Goal: Use online tool/utility: Utilize a website feature to perform a specific function

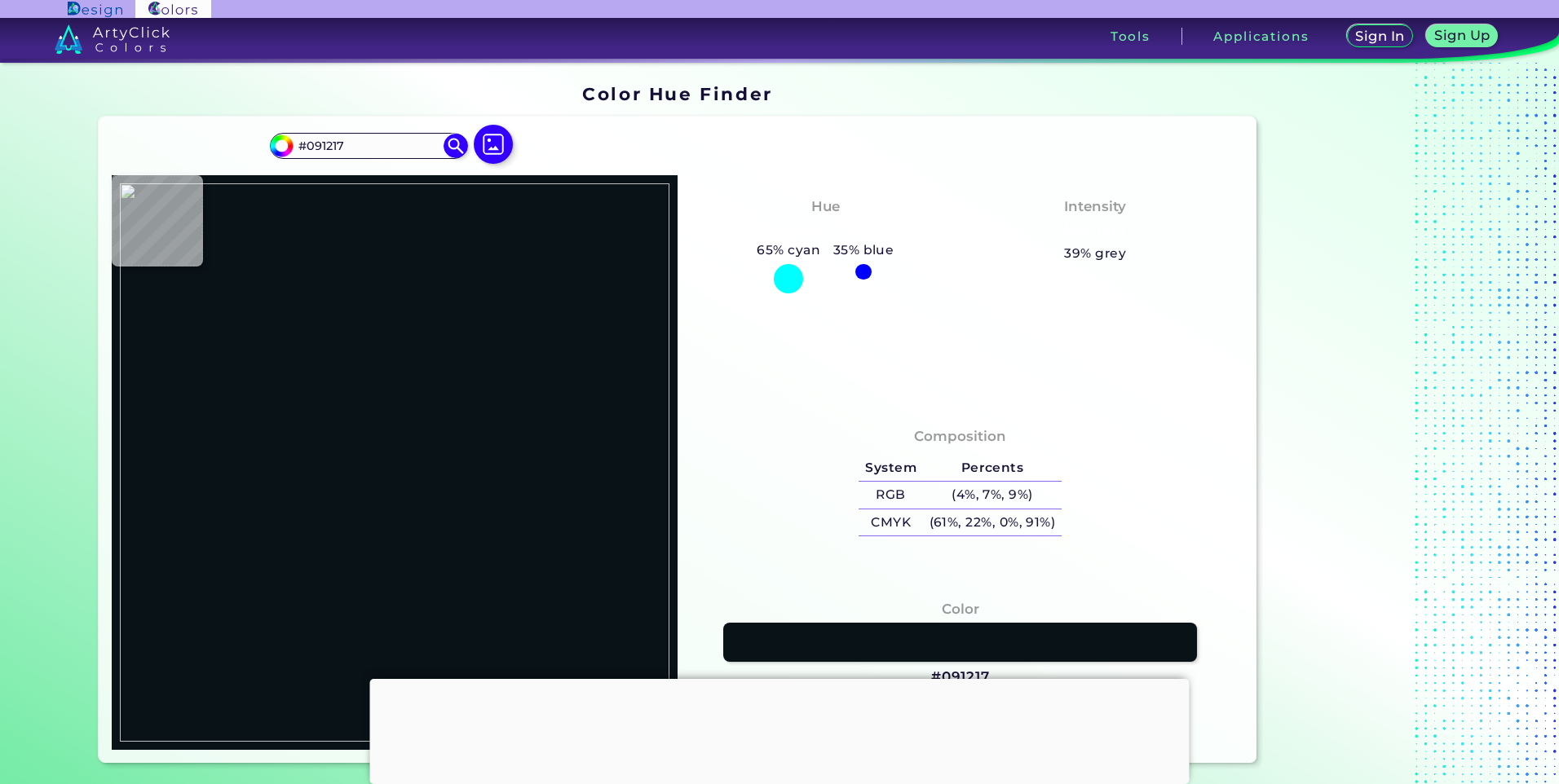
type input "#a8c9d4"
type input "#A8C9D4"
type input "#80a9bb"
type input "#80A9BB"
type input "#8fb3c1"
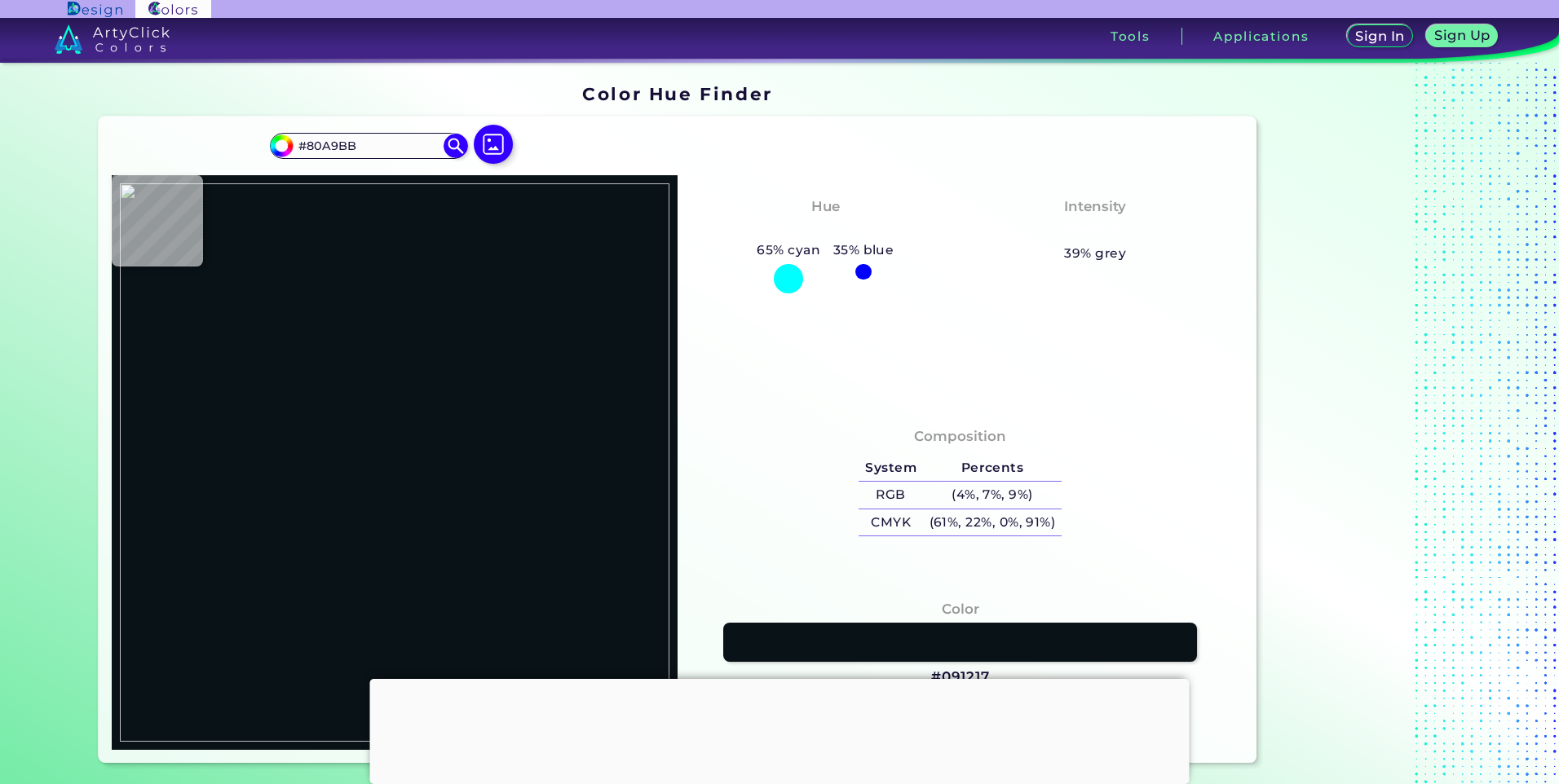
type input "#8FB3C1"
type input "#7eaec6"
type input "#7EAEC6"
type input "#7cacc9"
type input "#7CACC9"
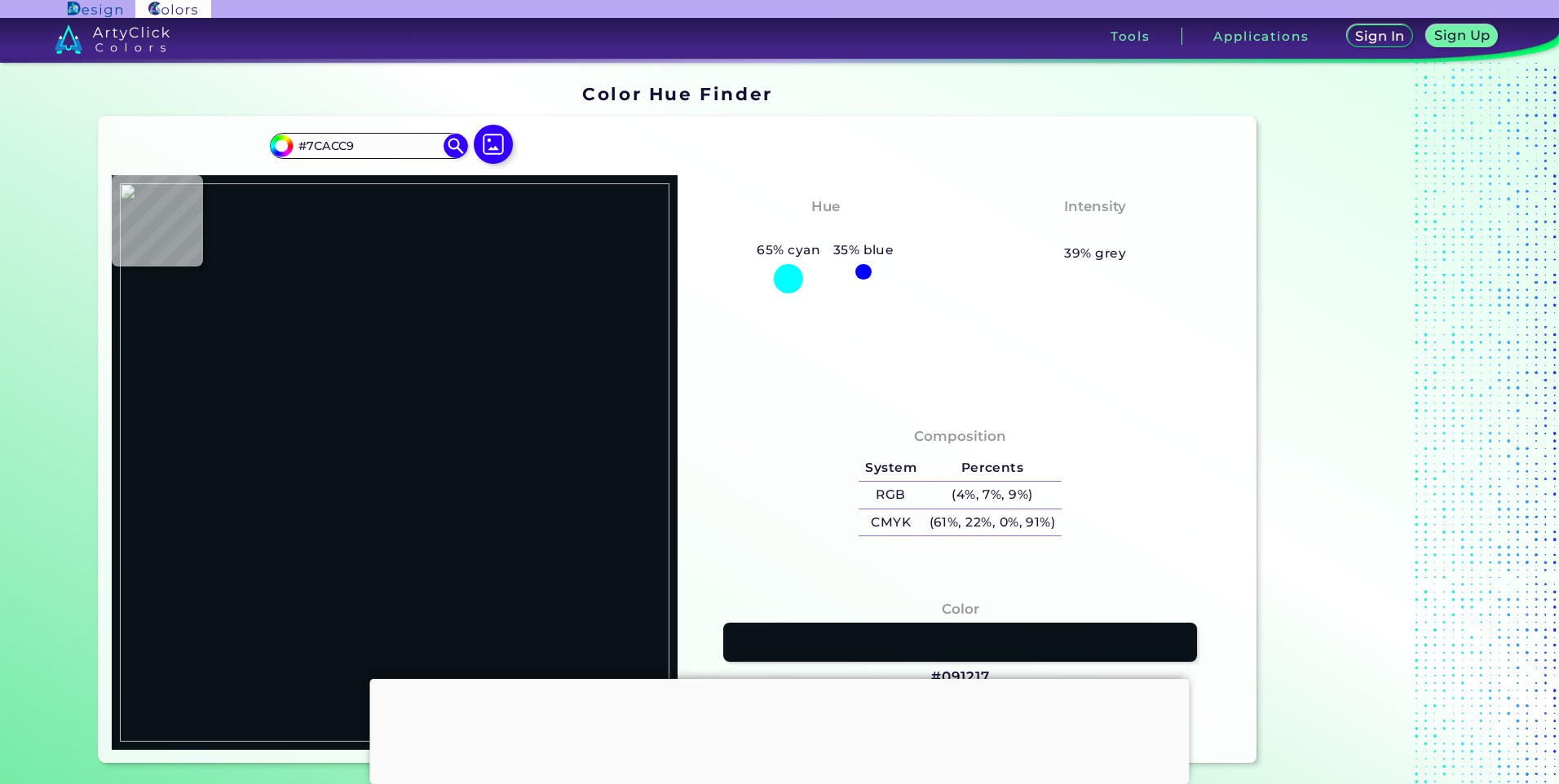
type input "#7dafc9"
type input "#7DAFC9"
type input "#7cafc9"
type input "#7CAFC9"
type input "#76abc9"
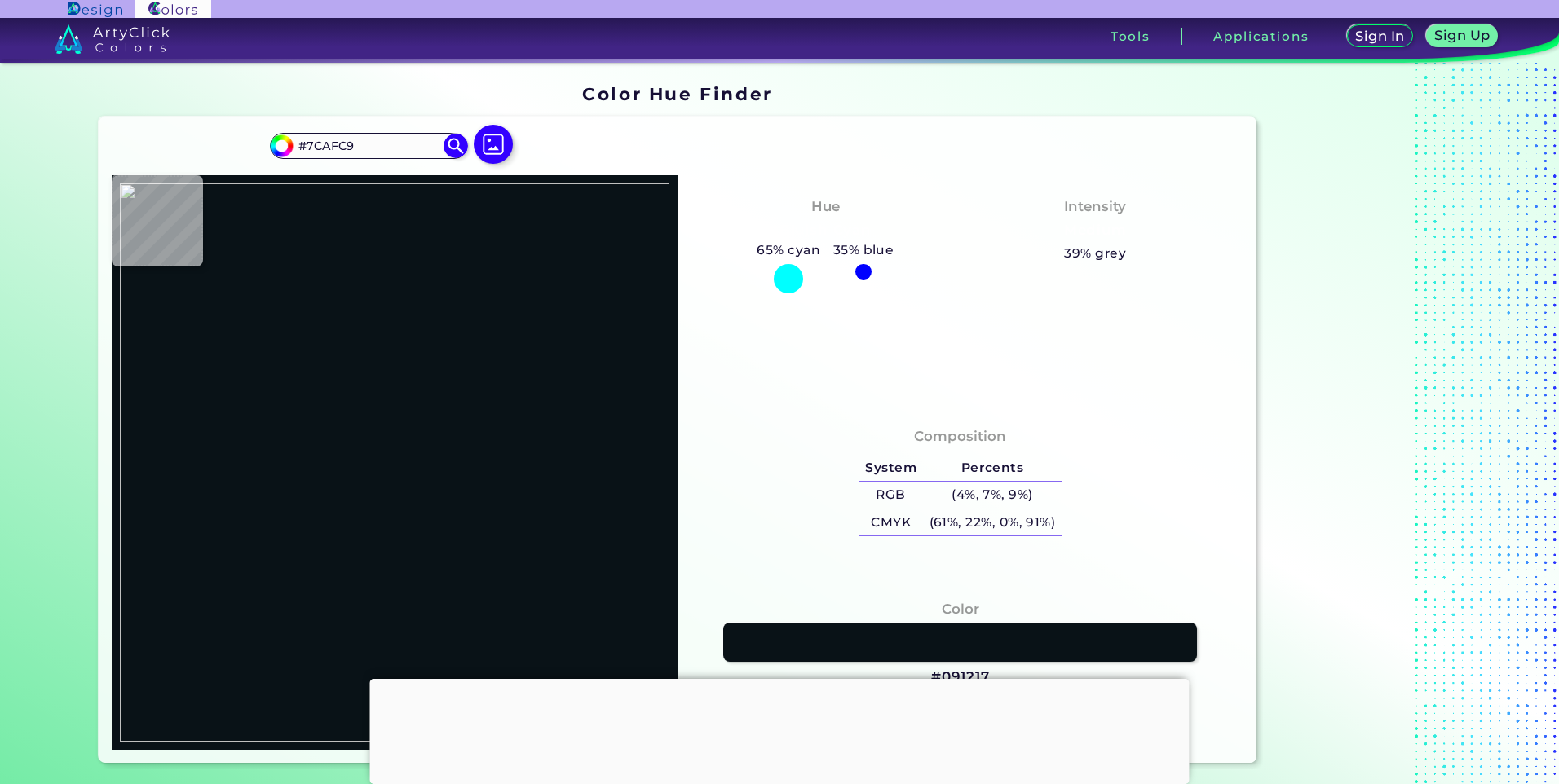
type input "#76ABC9"
type input "#6ba3c1"
type input "#6BA3C1"
type input "#679cba"
type input "#679CBA"
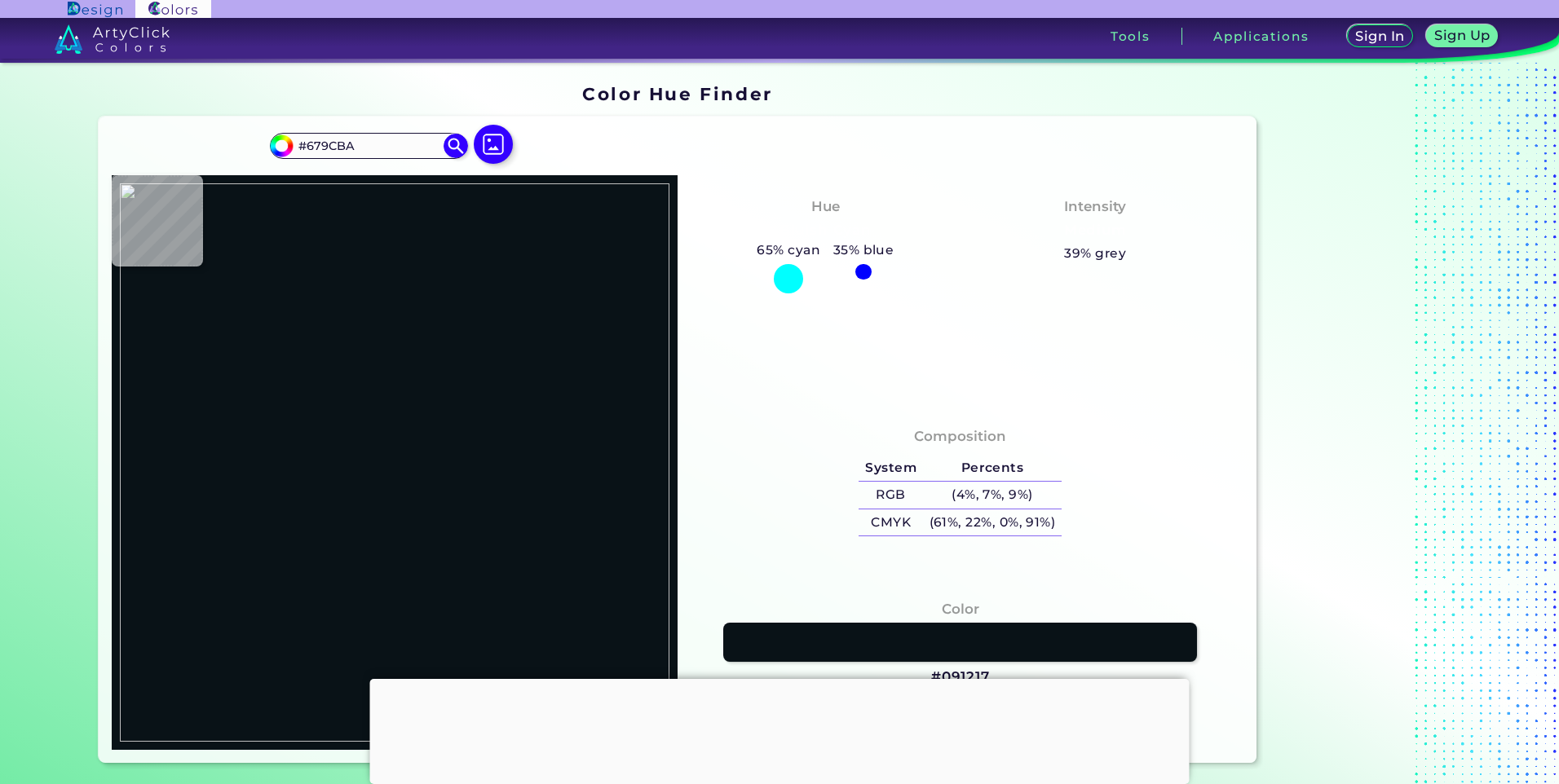
type input "#6296b2"
type input "#6296B2"
type input "#6496b1"
type input "#6496B1"
type input "#6d97b0"
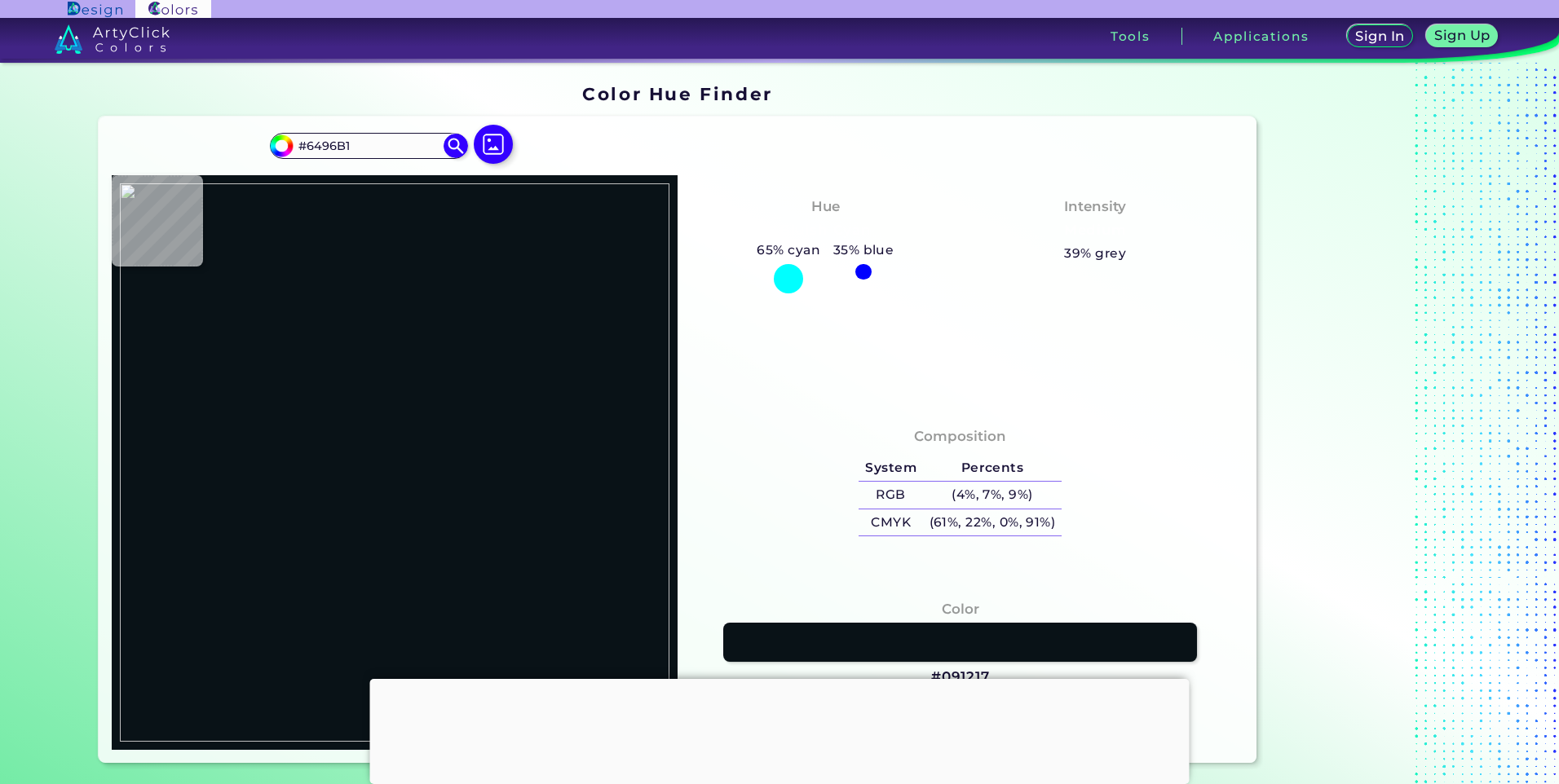
type input "#6D97B0"
type input "#799aa9"
type input "#799AA9"
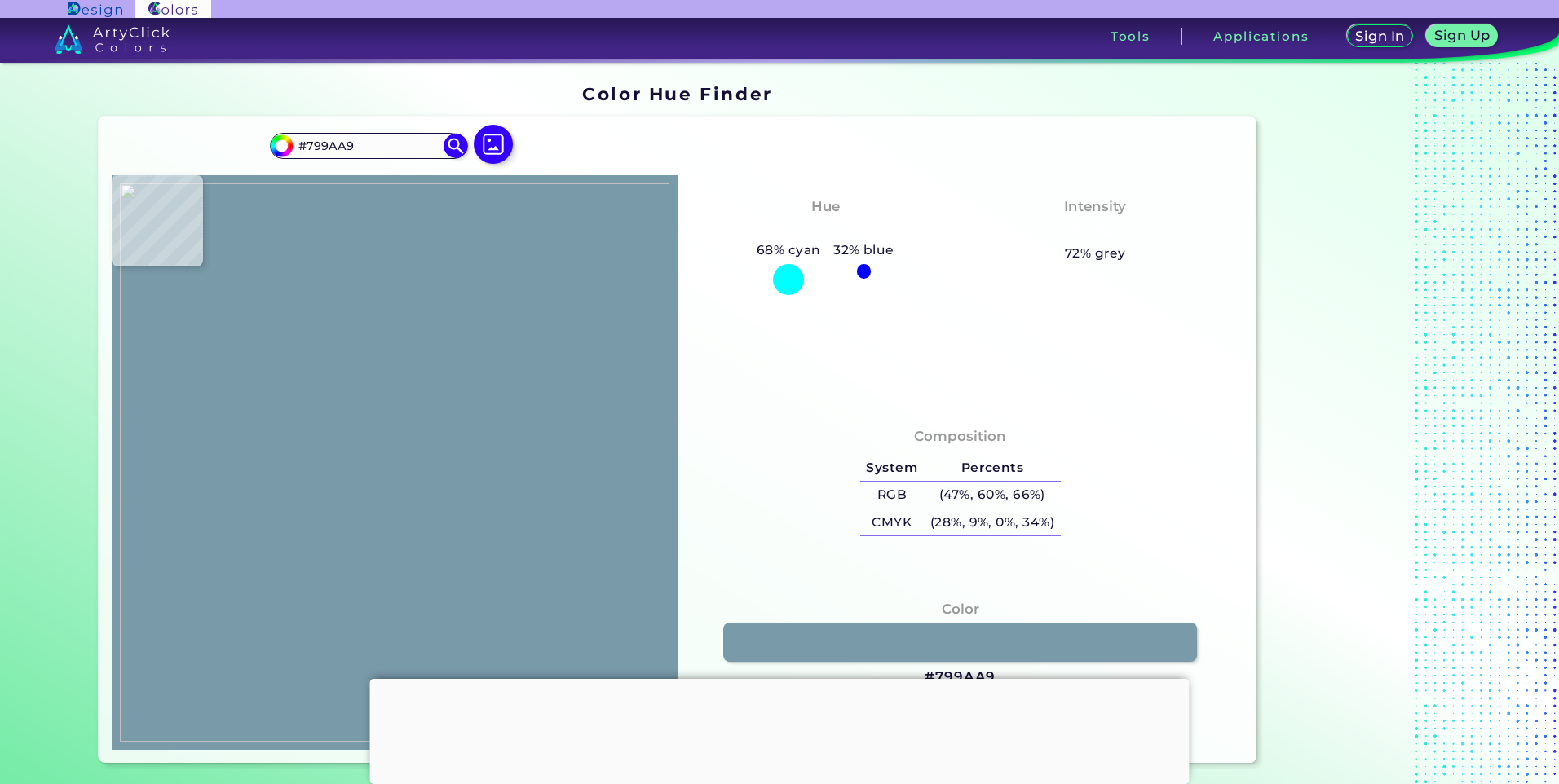
type input "#879c9d"
type input "#879C9D"
type input "#c3bd8d"
type input "#C3BD8D"
type input "#e2d792"
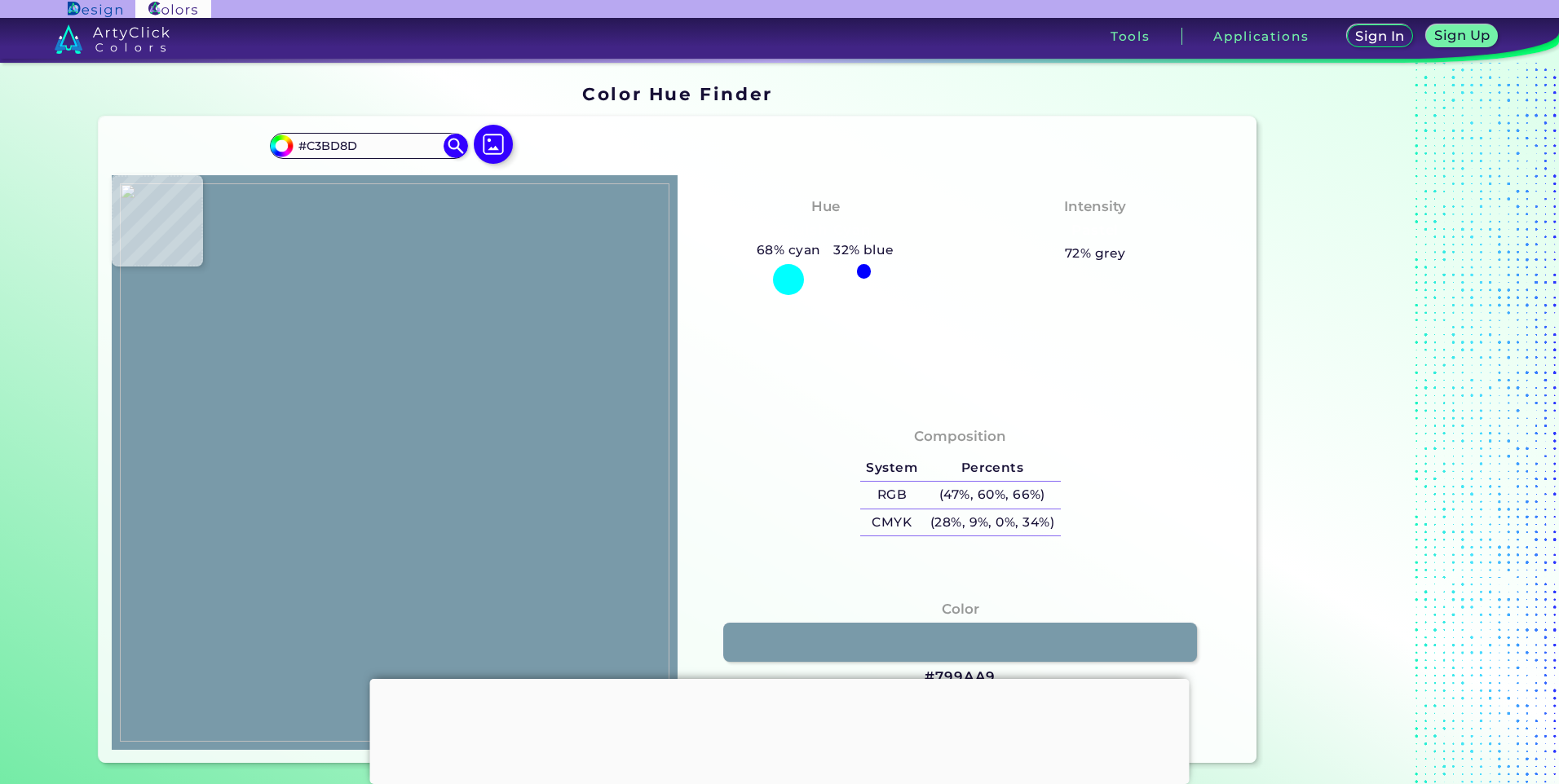
type input "#E2D792"
type input "#c9ad76"
type input "#C9AD76"
type input "#c2a56e"
type input "#C2A56E"
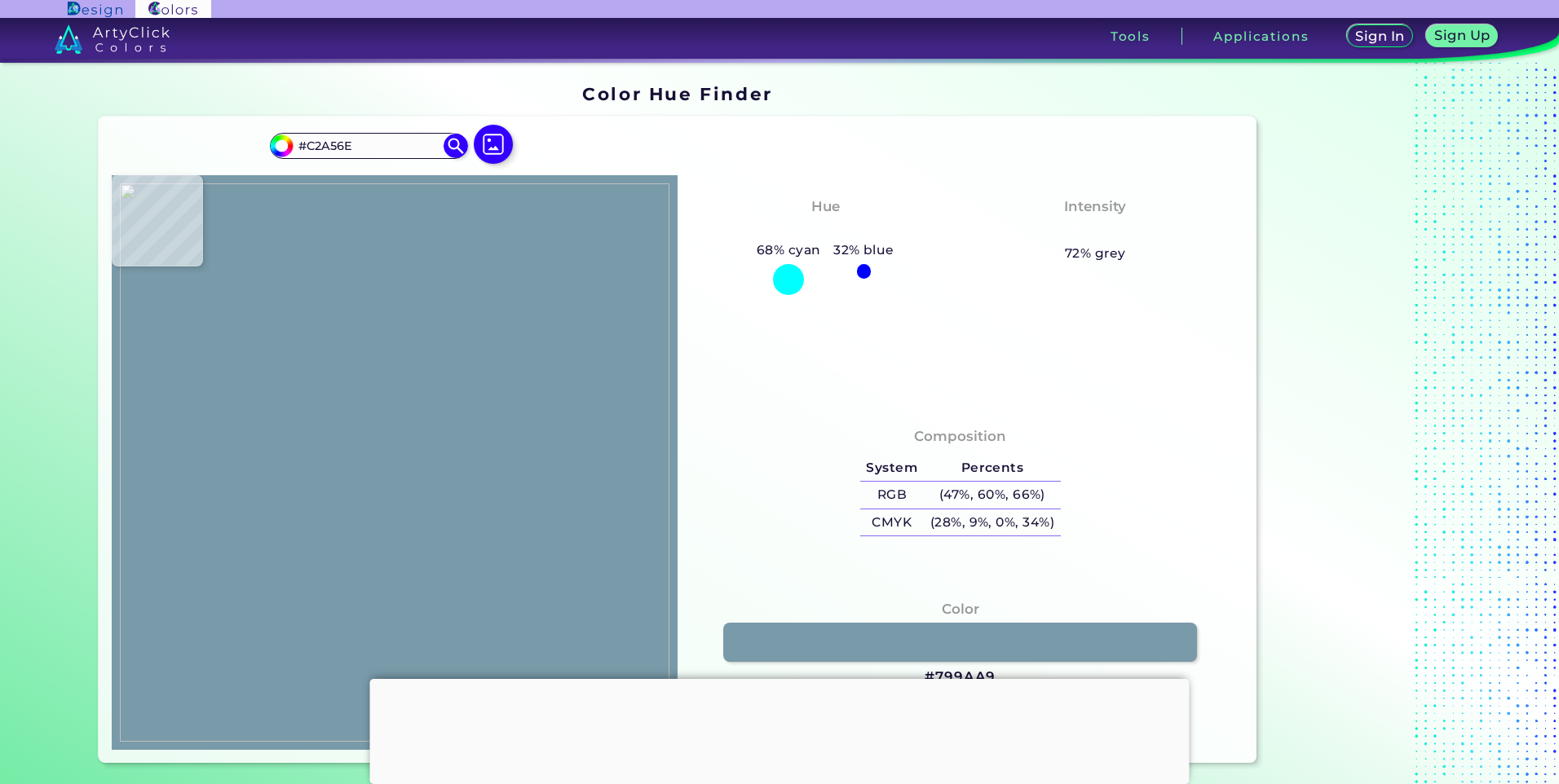
type input "#c7ac78"
type input "#C7AC78"
type input "#cbb381"
type input "#CBB381"
type input "#b9a580"
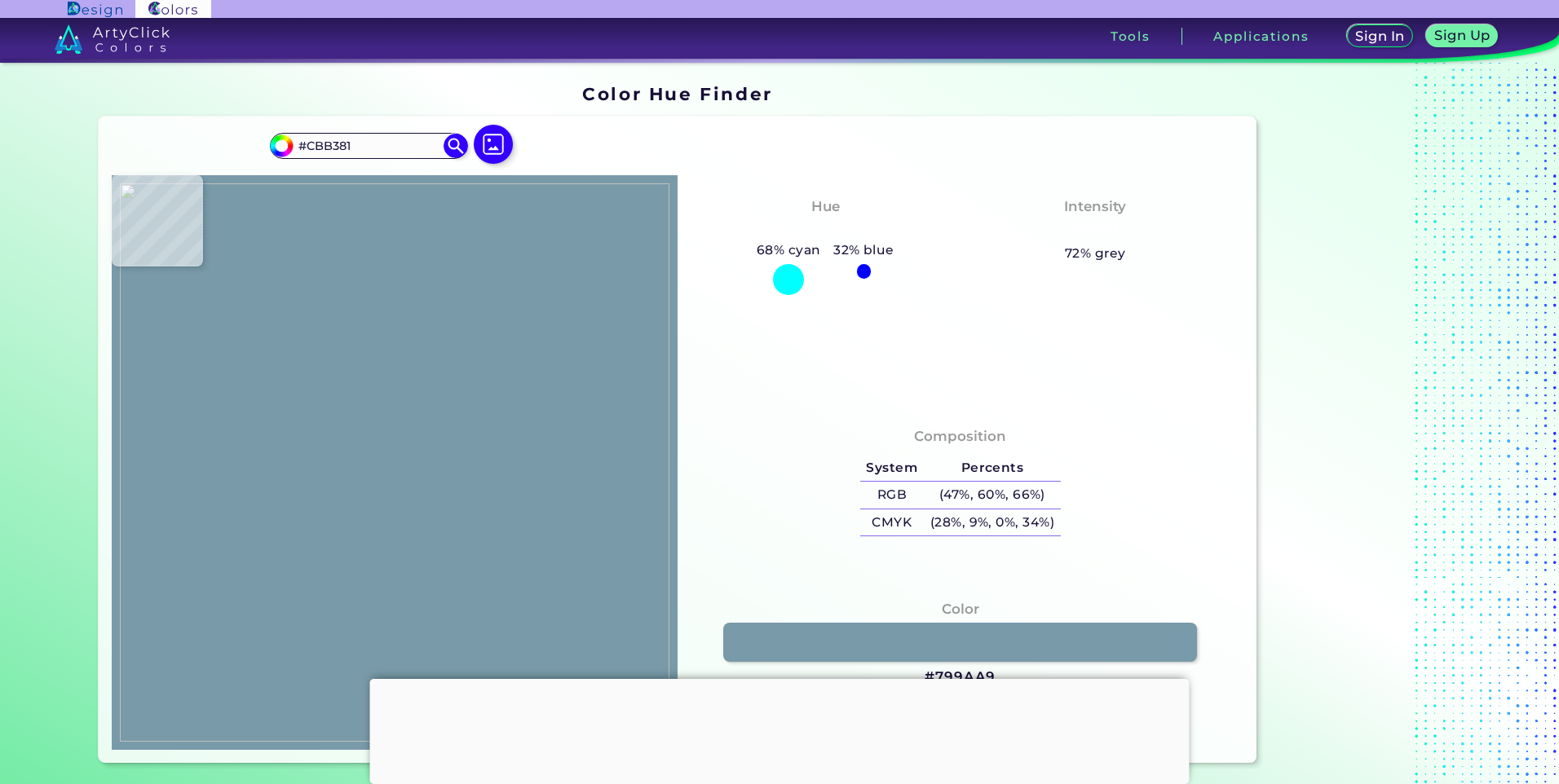
type input "#B9A580"
type input "#99856a"
type input "#99856A"
type input "#594a36"
type input "#594A36"
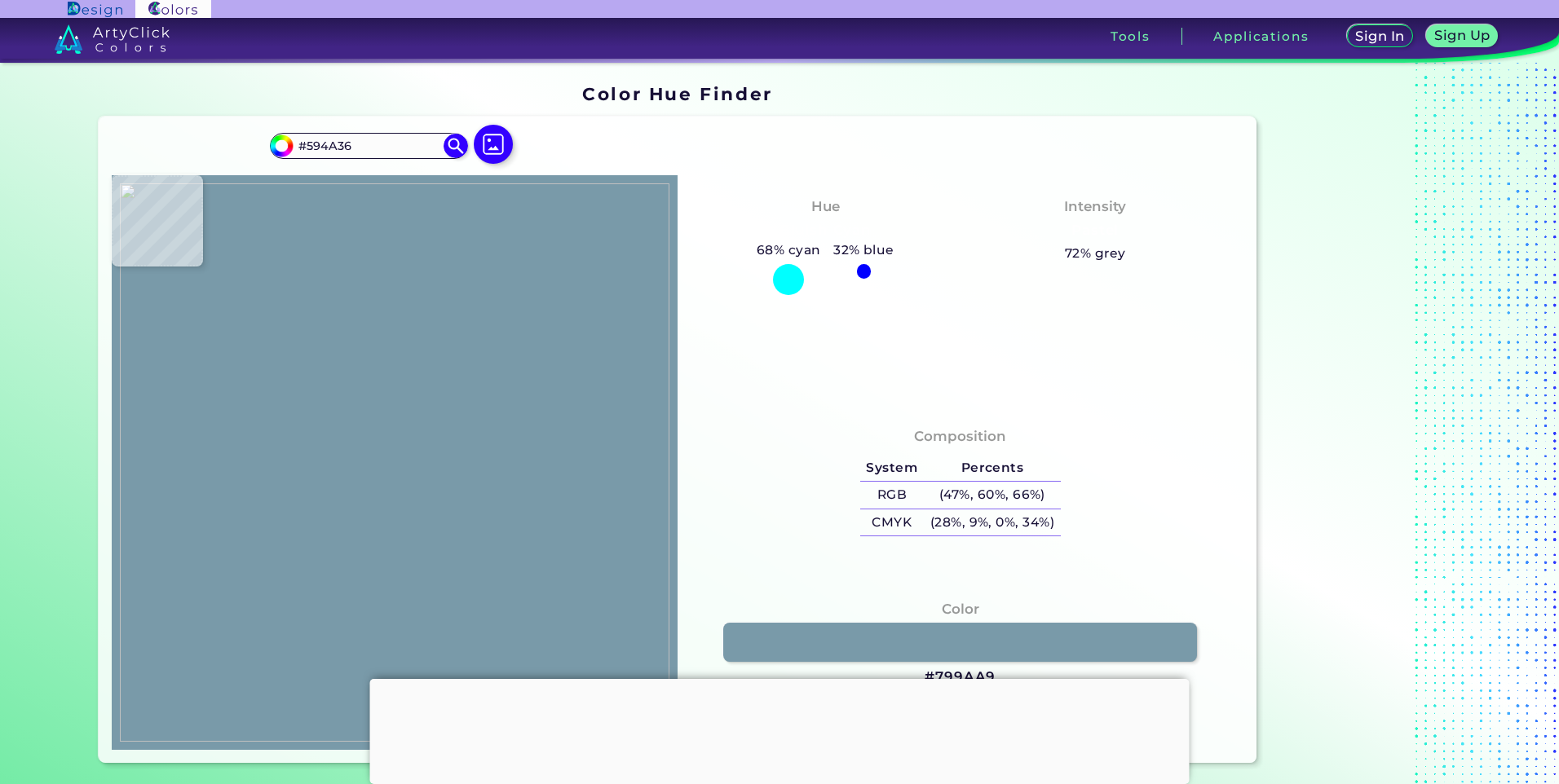
type input "#3b301f"
type input "#3B301F"
type input "#312617"
type input "#312516"
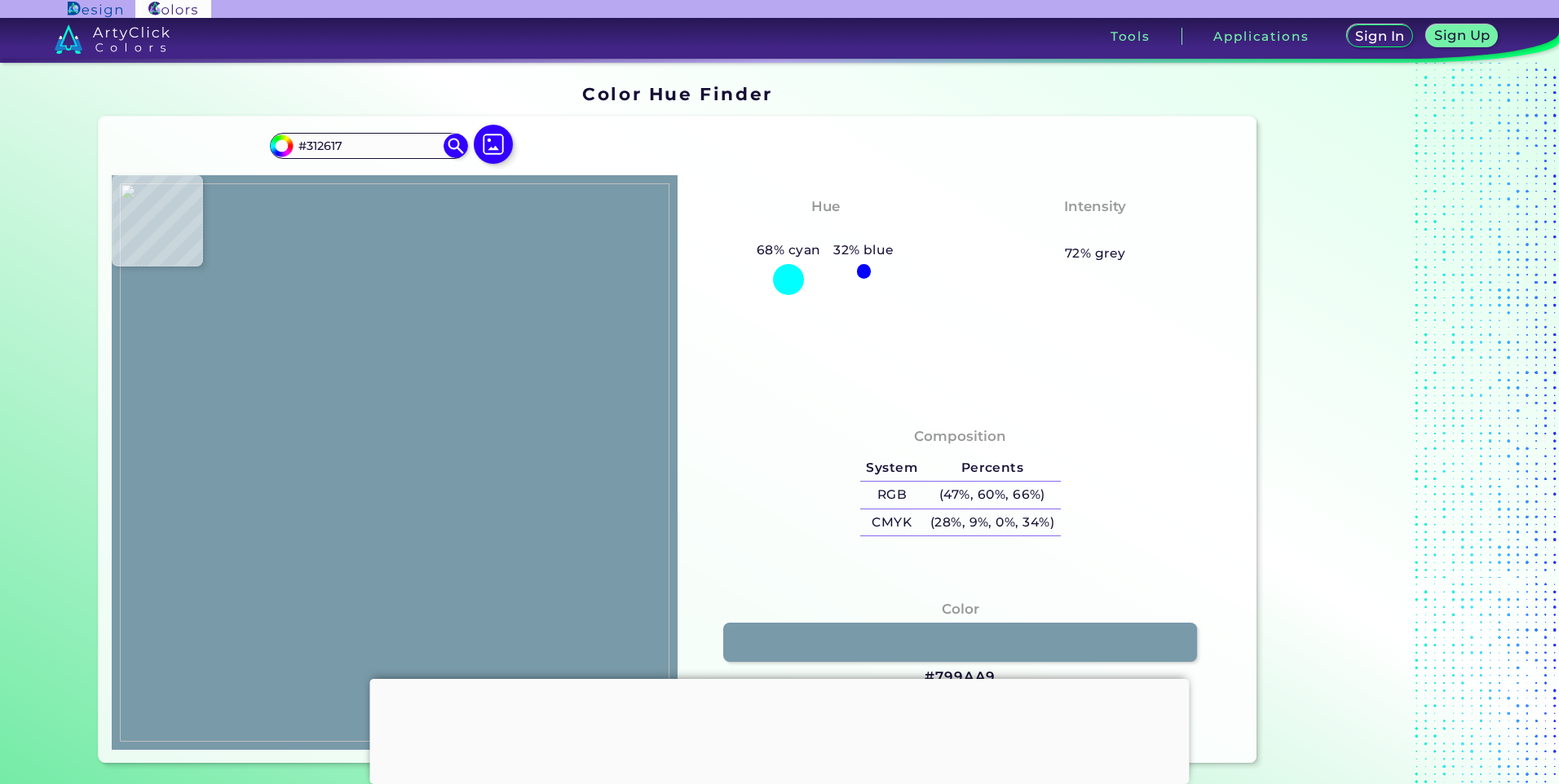
type input "#312516"
type input "#392813"
type input "#38250e"
type input "#38250E"
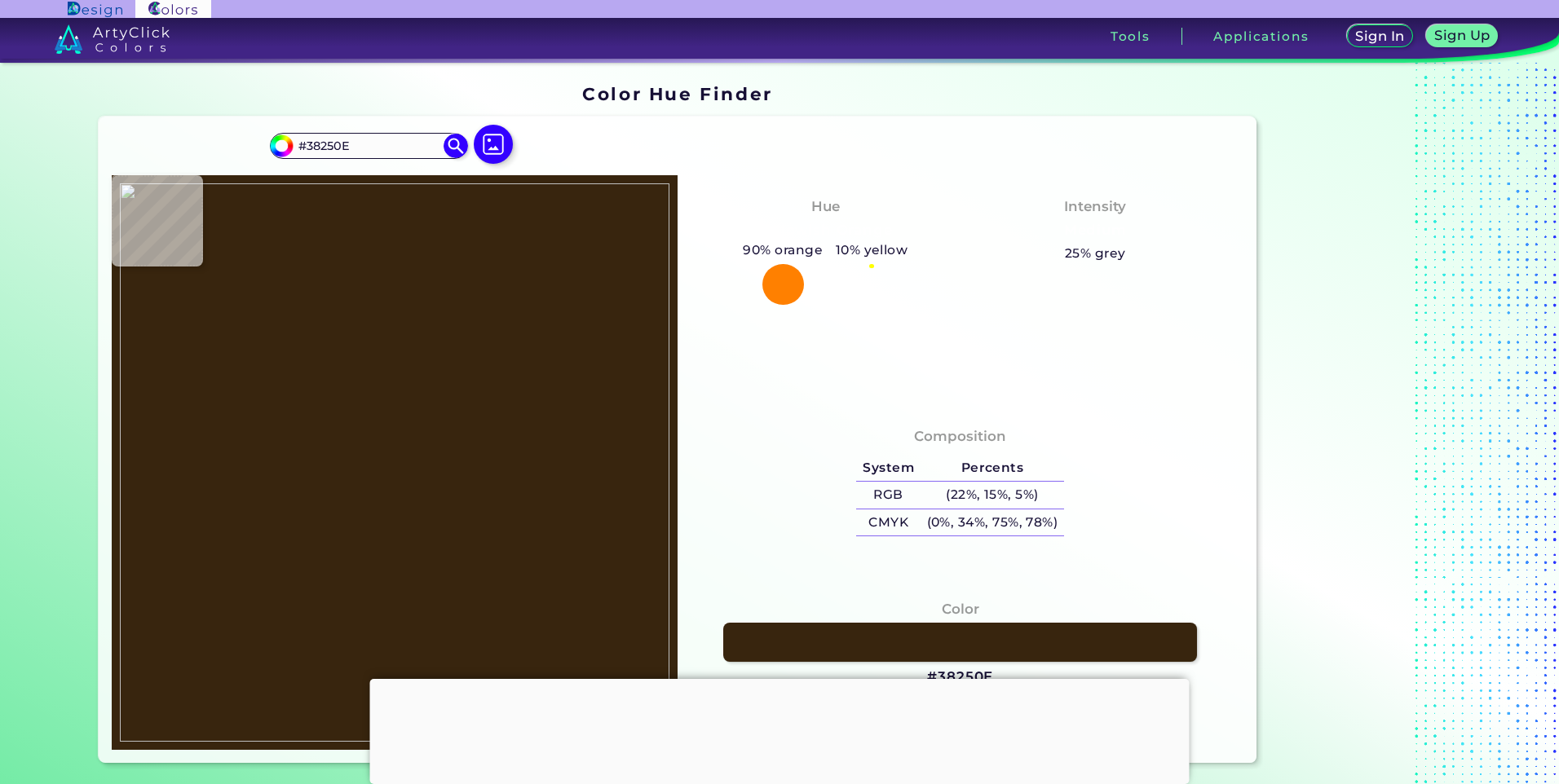
type input "#3a240e"
type input "#3A240E"
type input "#523411"
type input "#4d310e"
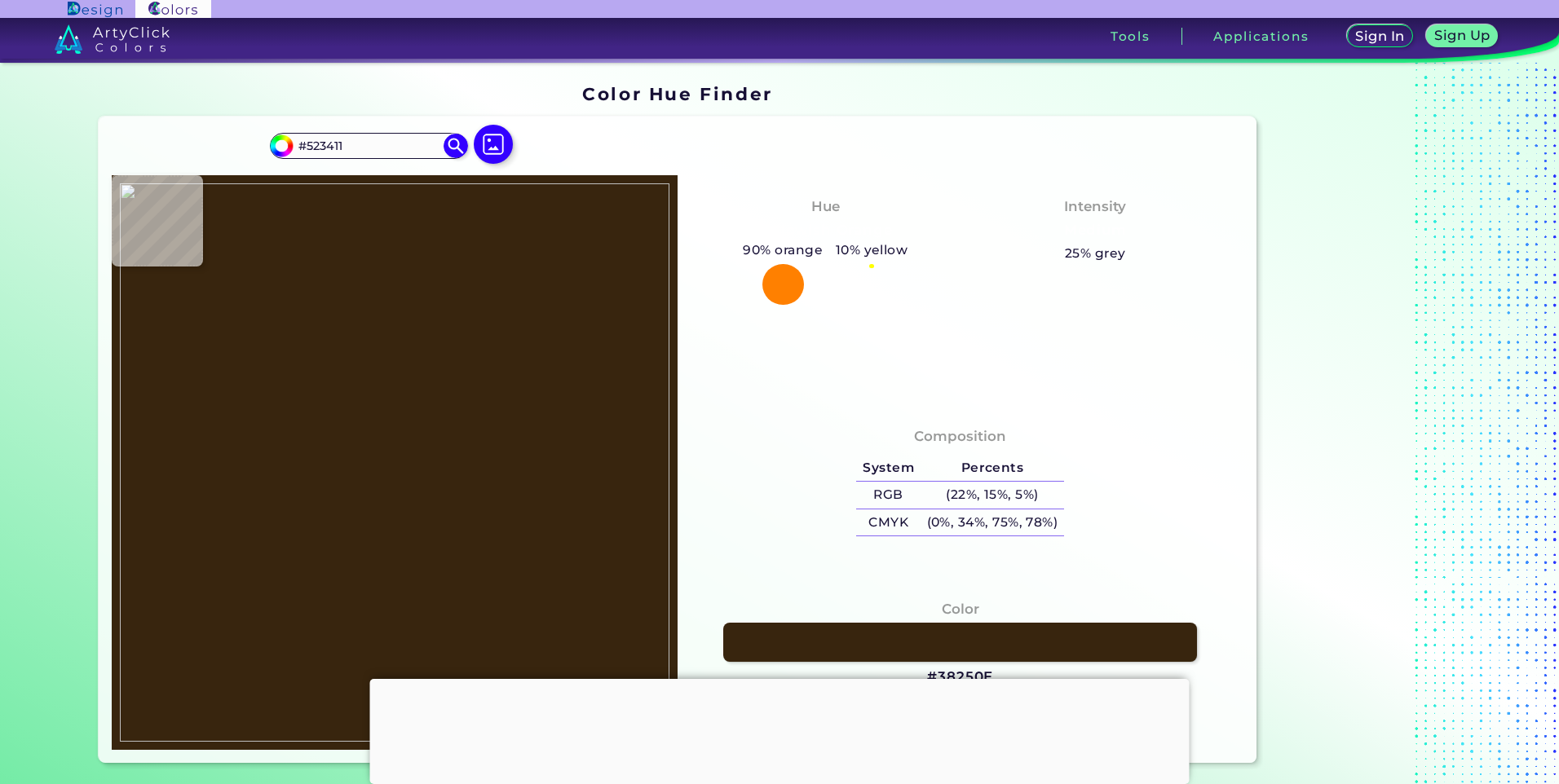
type input "#4D310E"
type input "#74480a"
type input "#74480A"
type input "#956410"
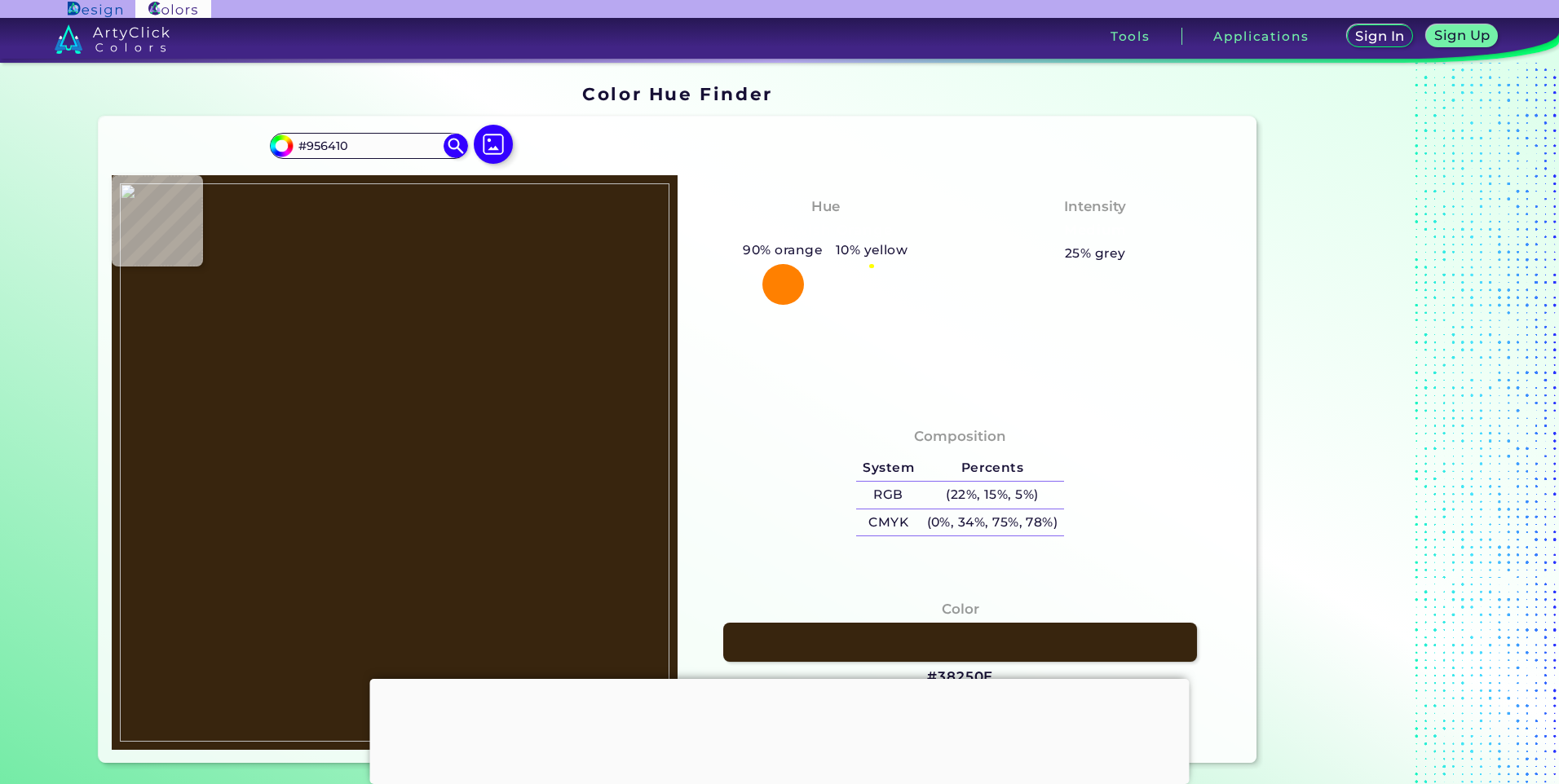
type input "#977908"
type input "#a37507"
type input "#A37507"
type input "#a77a07"
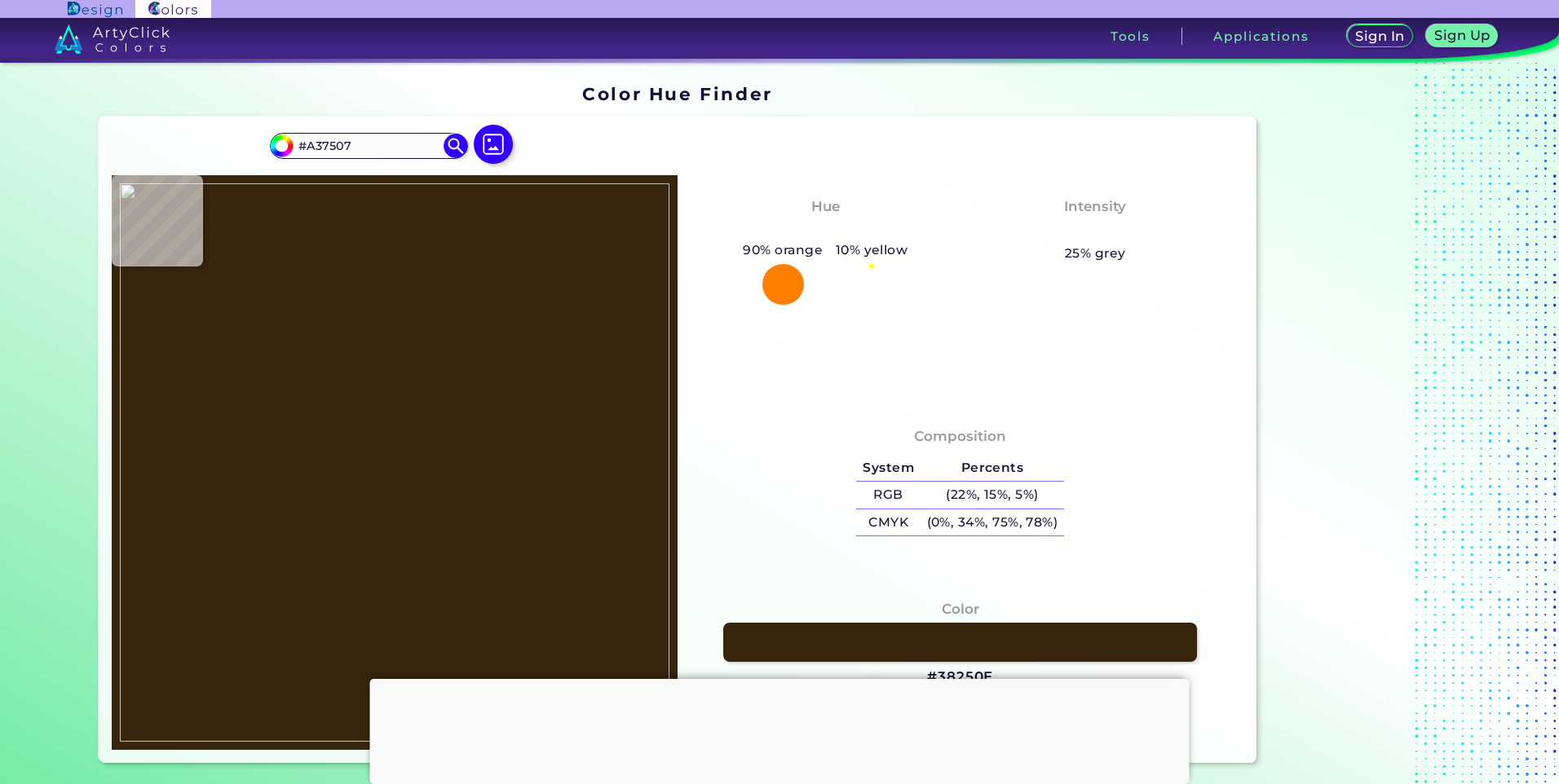
type input "#A77A07"
type input "#a97d08"
type input "#A97D08"
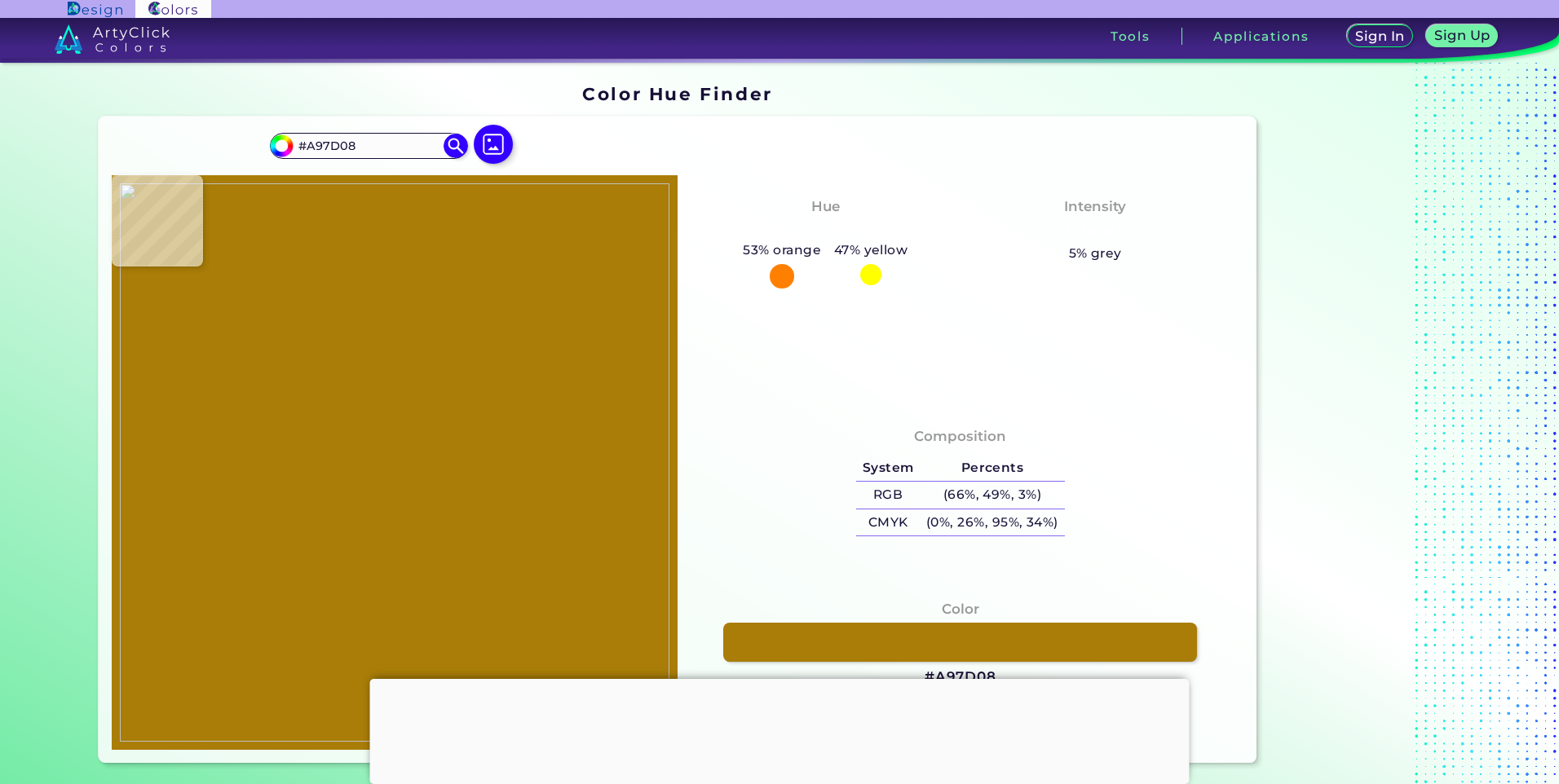
type input "#a87d09"
type input "#A87D09"
type input "#ab7b09"
type input "#AB7B09"
type input "#ac6e08"
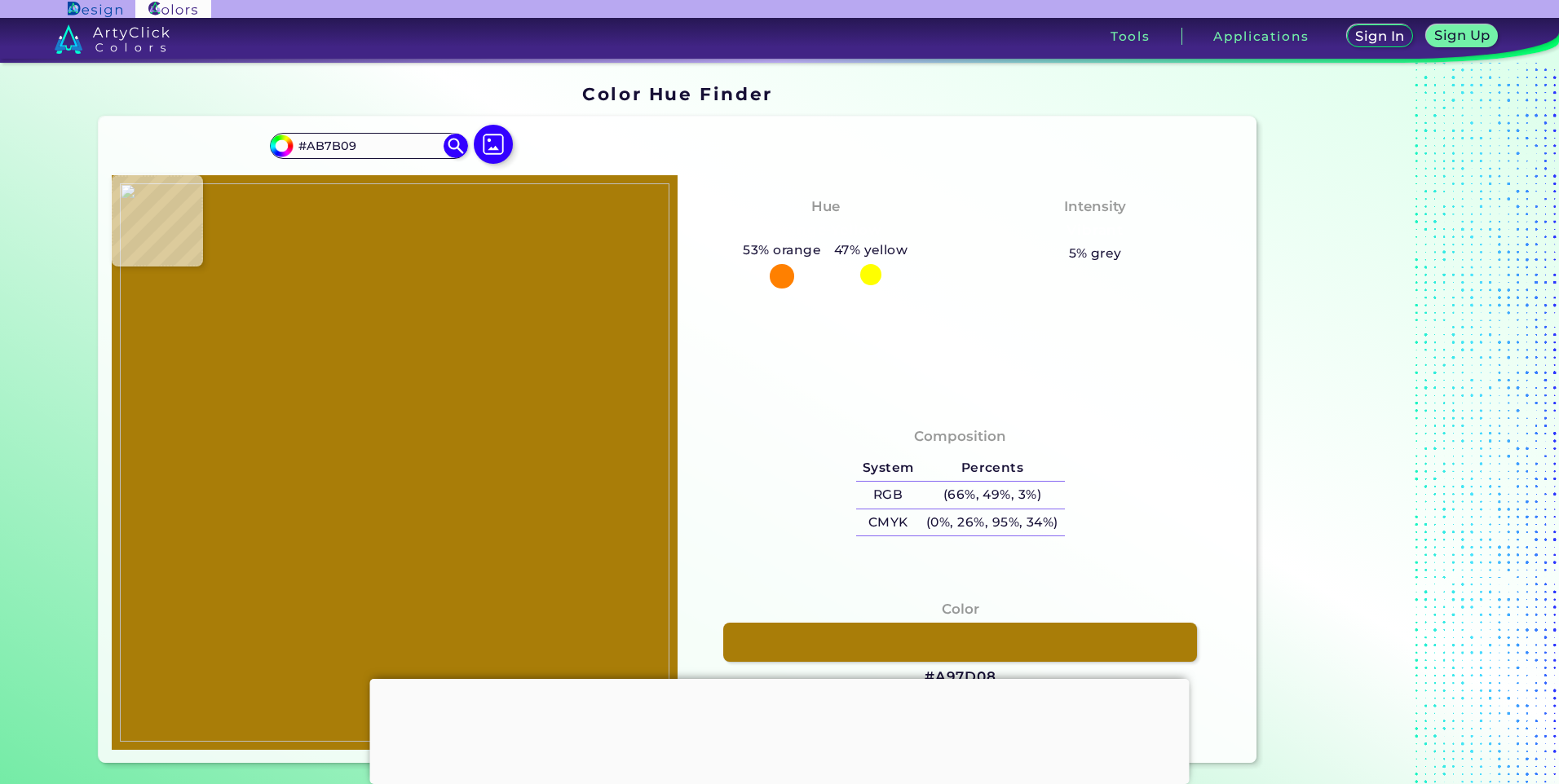
type input "#AC6E08"
type input "#a86808"
type input "#A86808"
type input "#a56408"
type input "#A56408"
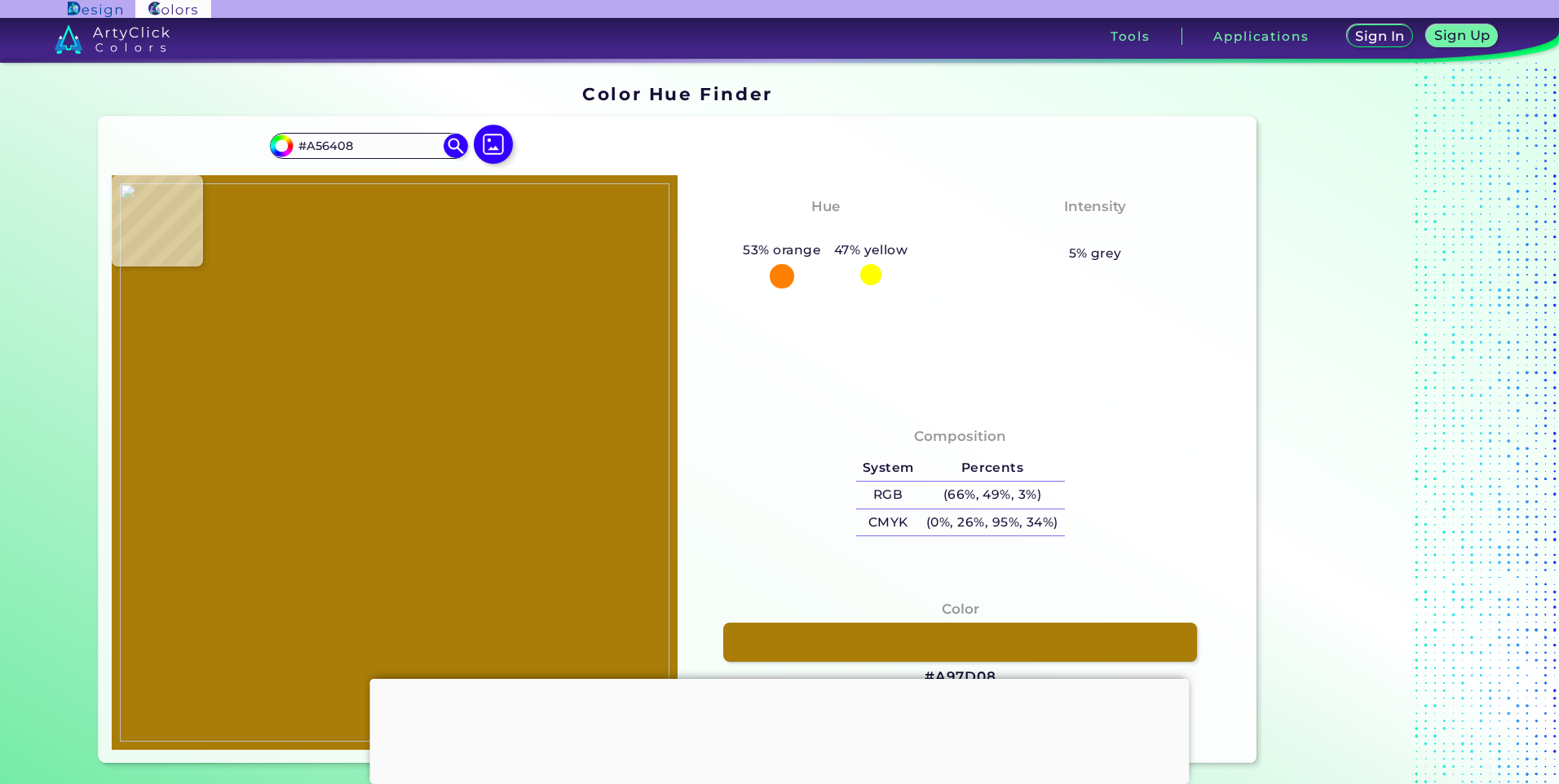
type input "#a46408"
type input "#A46408"
type input "#a76d09"
type input "#A76D09"
type input "#a76709"
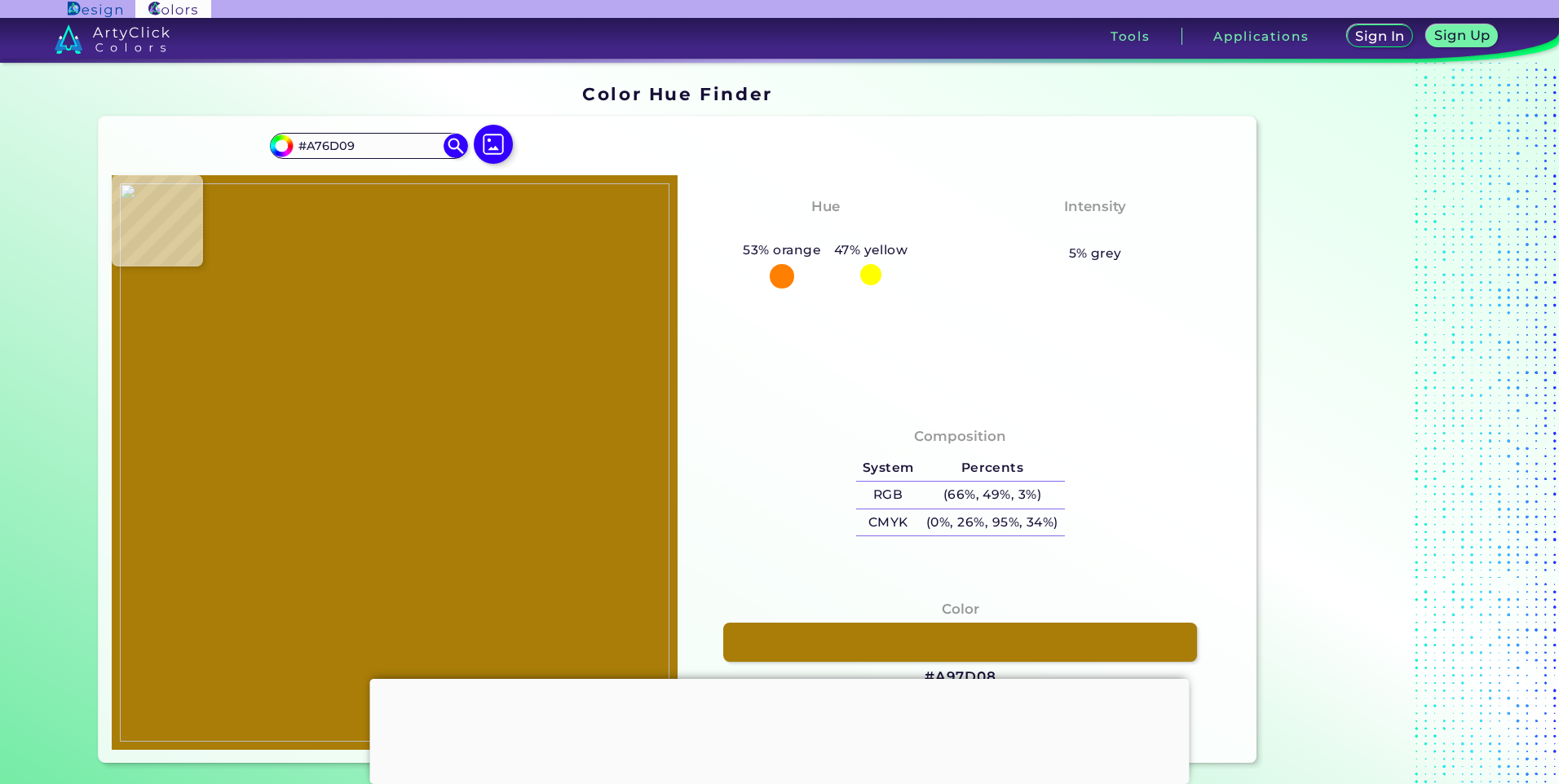
type input "#A76709"
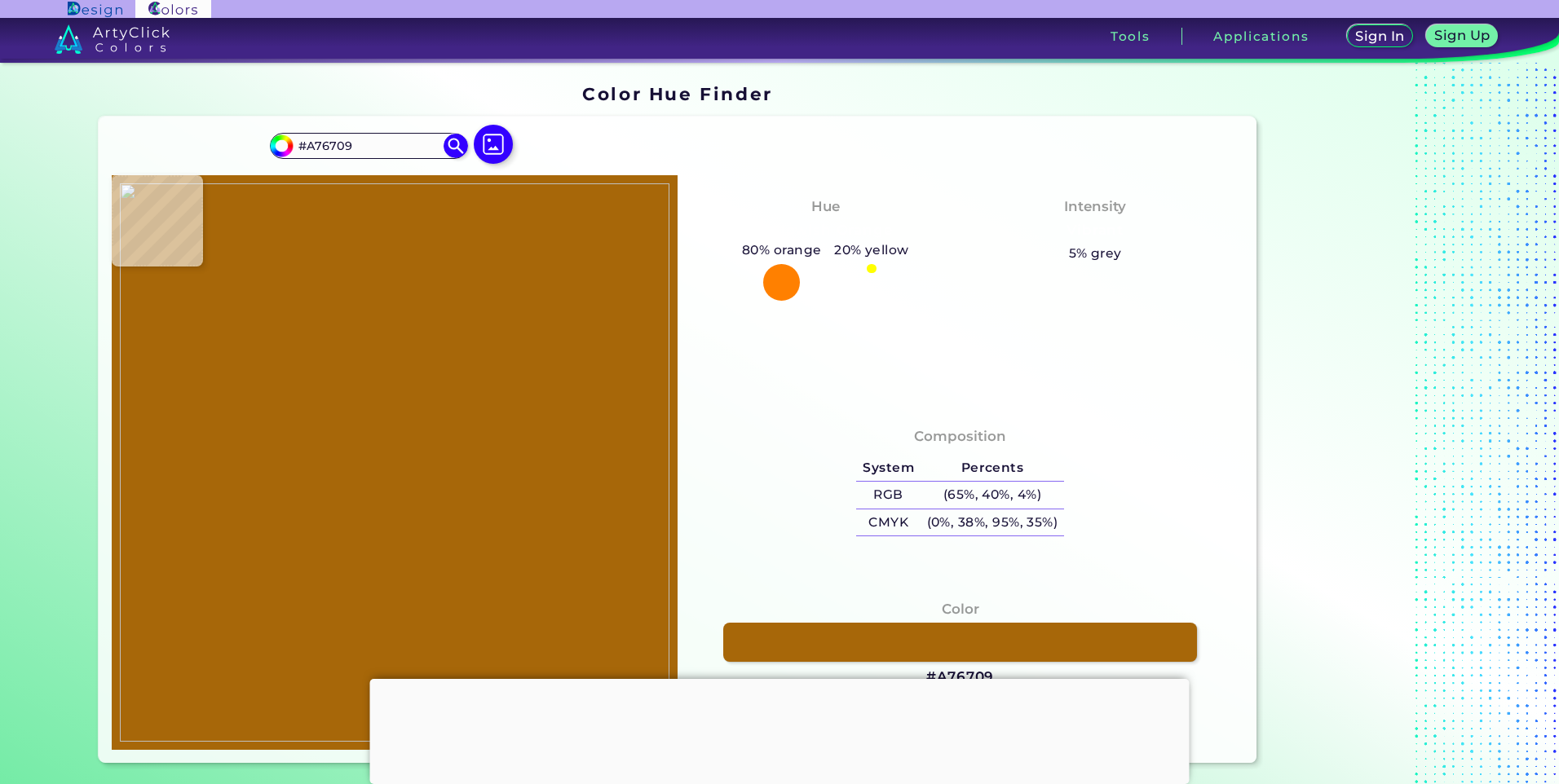
type input "#a66708"
type input "#A66708"
type input "#a56609"
type input "#A56609"
type input "#a96909"
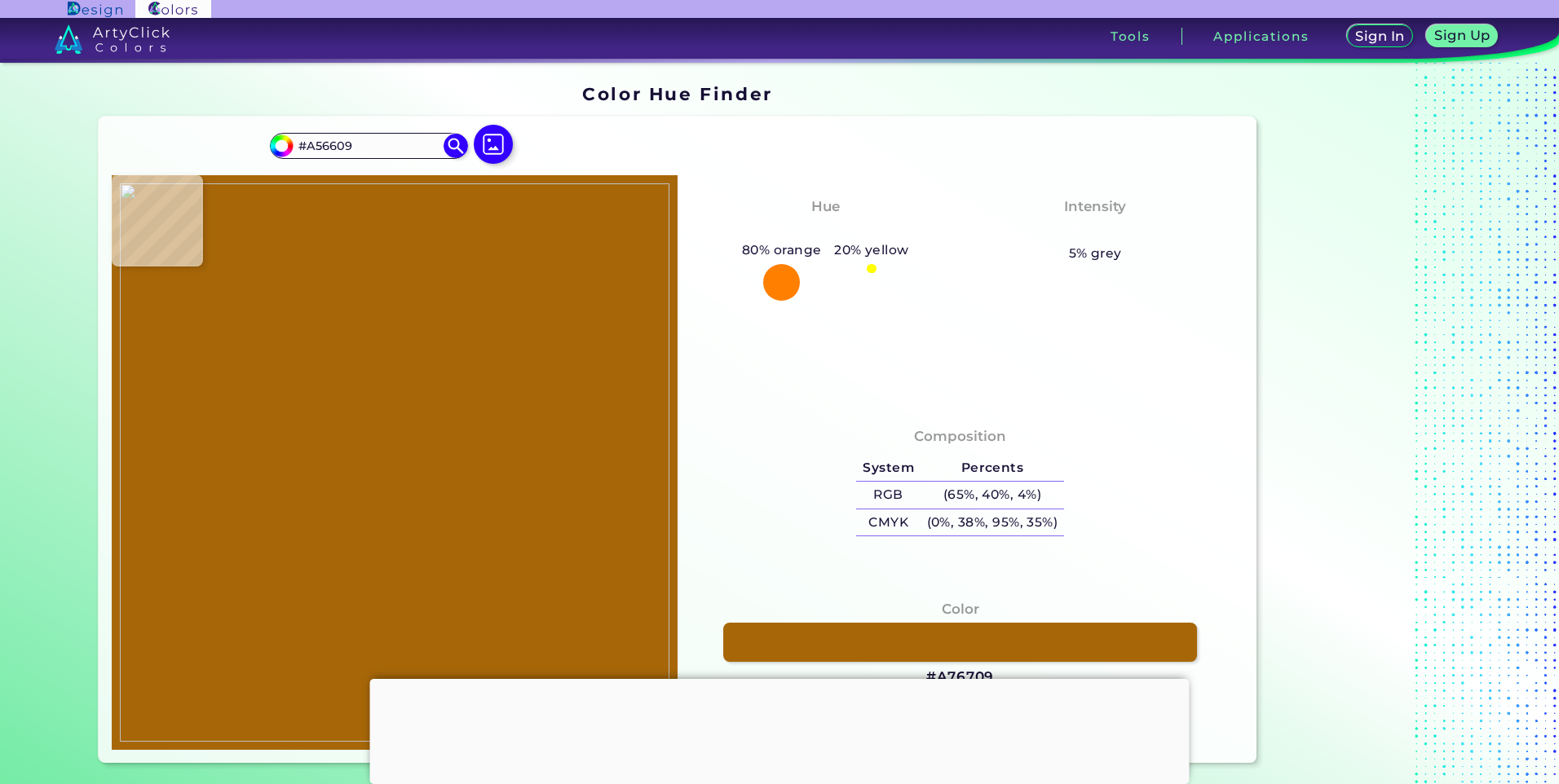
type input "#A96909"
type input "#a96a08"
type input "#A96A08"
click at [414, 573] on img at bounding box center [394, 462] width 550 height 558
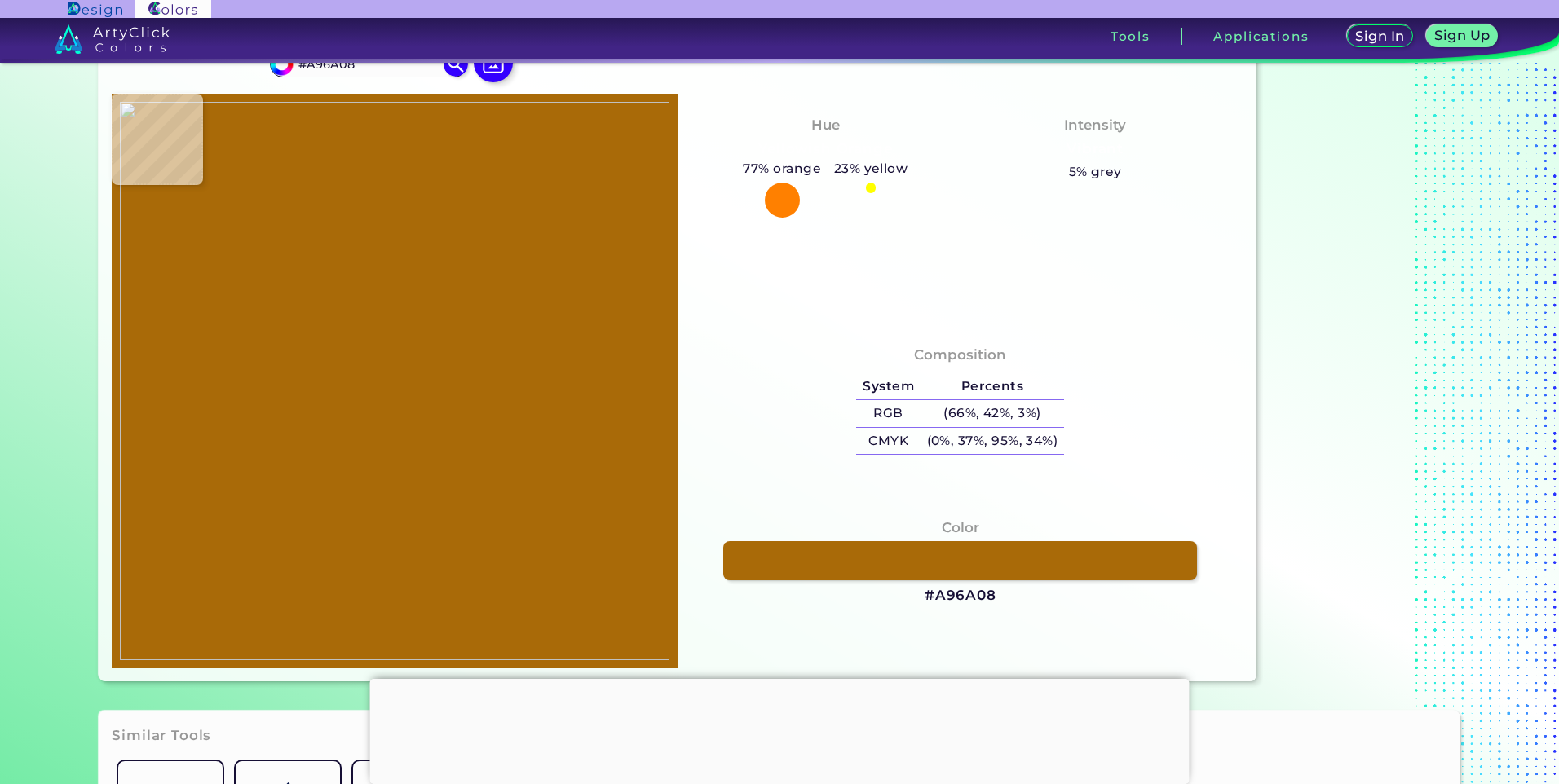
click at [386, 484] on img at bounding box center [394, 381] width 550 height 558
type input "#5f5b04"
type input "#5F5B04"
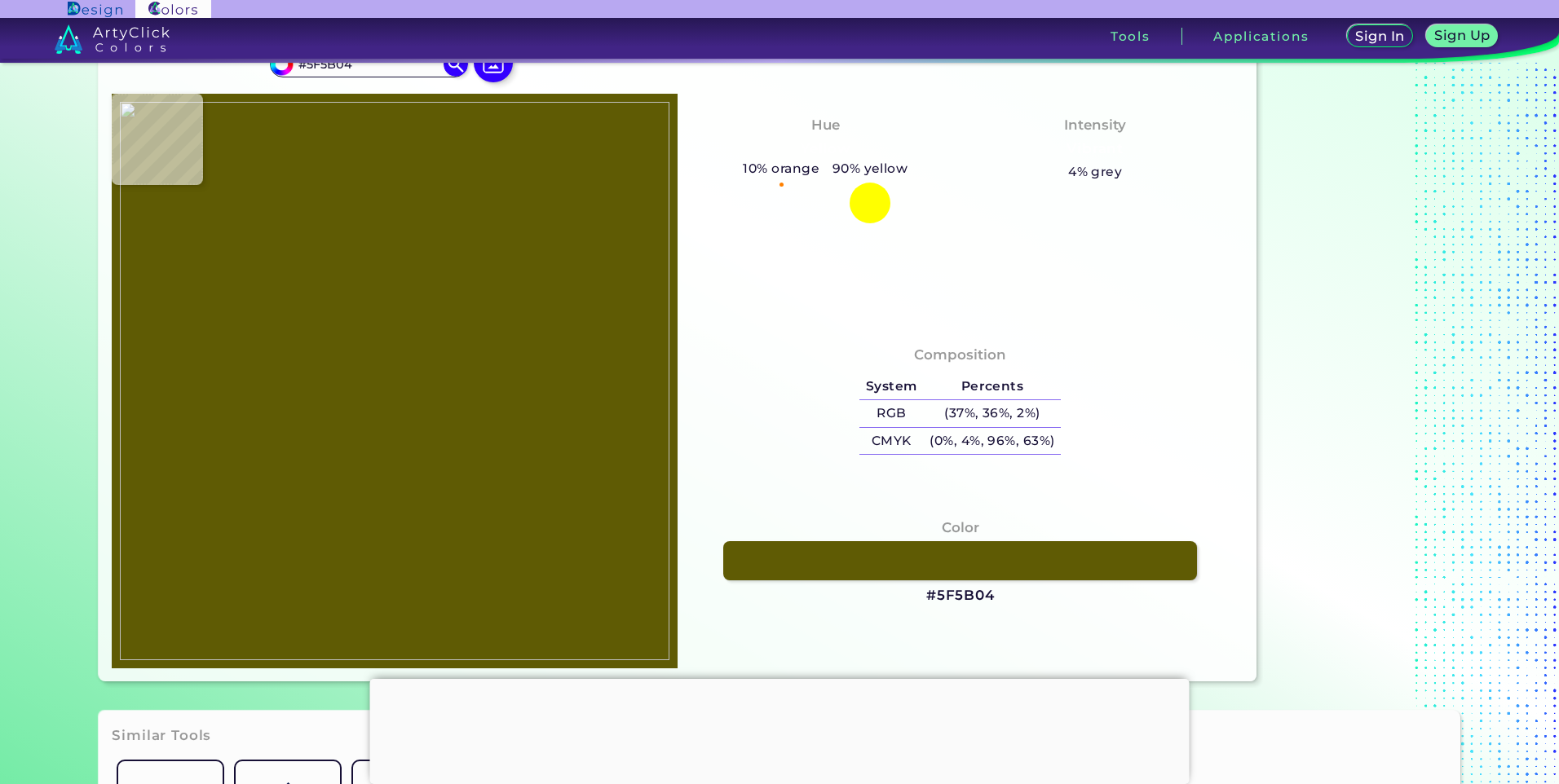
type input "#5f4f03"
type input "#5F4F03"
click at [390, 488] on img at bounding box center [394, 381] width 550 height 558
type input "#796605"
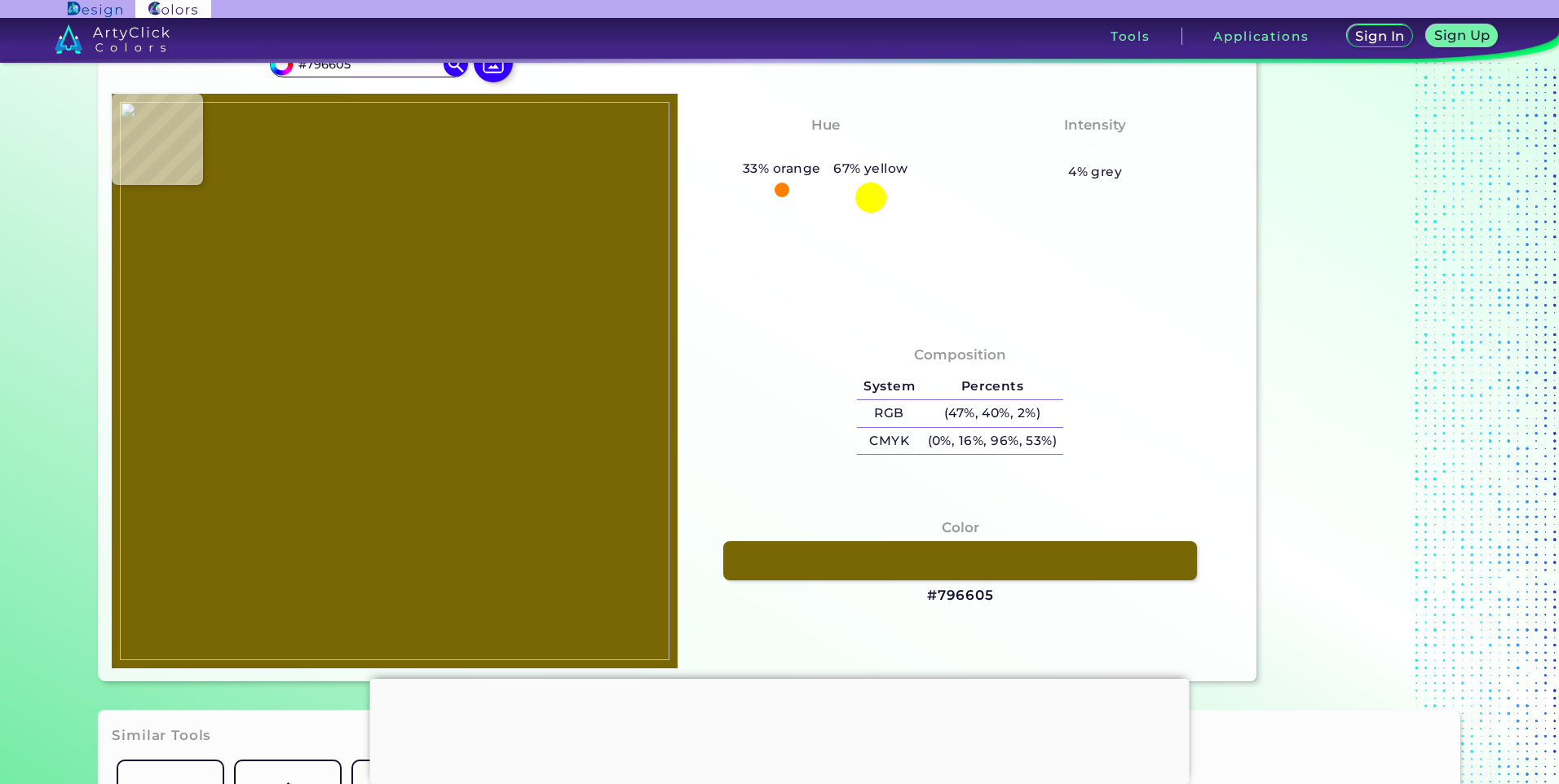
click at [330, 361] on img at bounding box center [394, 381] width 550 height 558
type input "#918472"
type input "#8f8371"
type input "#8F8371"
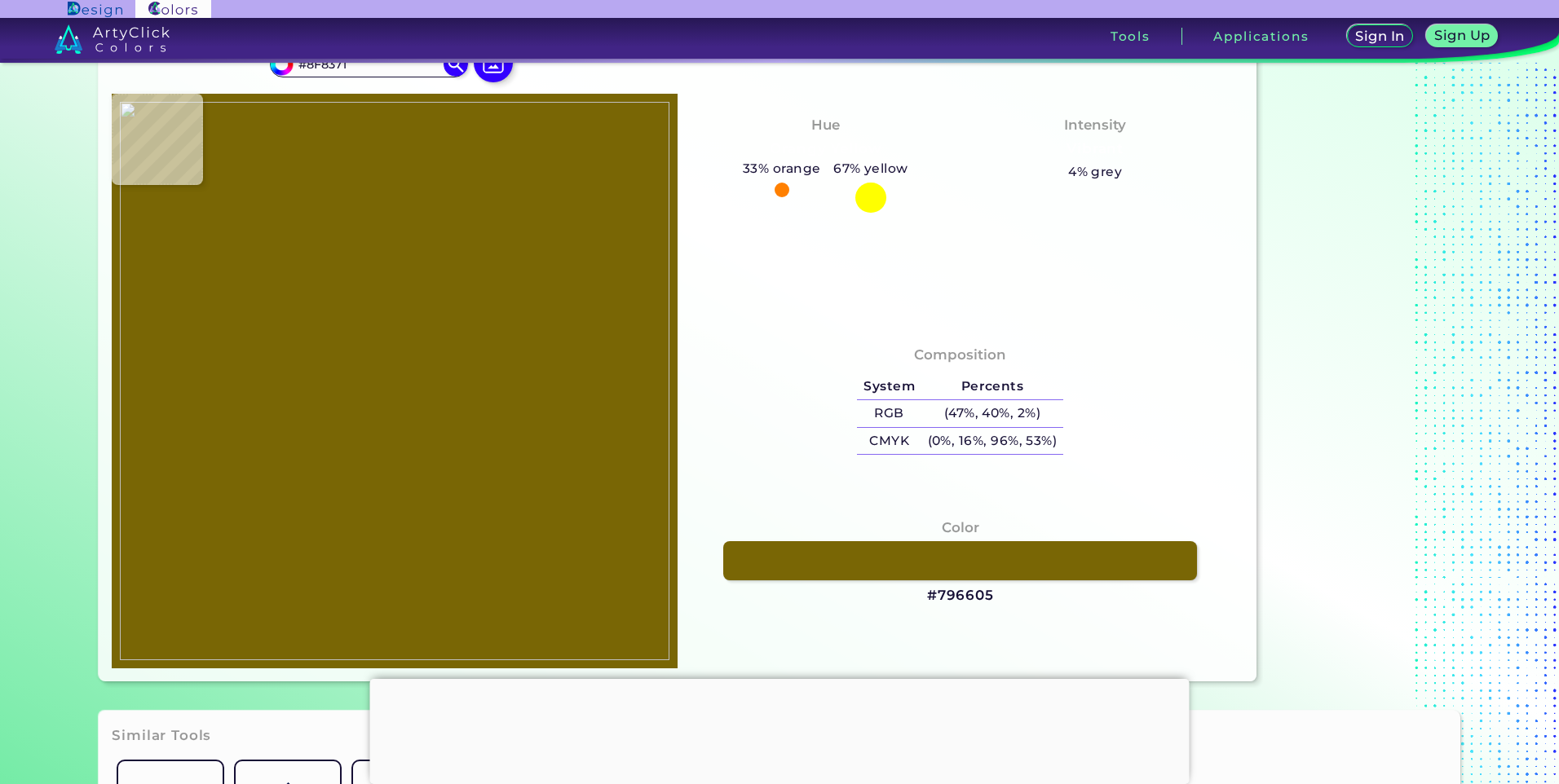
type input "#81766b"
type input "#81766B"
type input "#766d62"
type input "#766D62"
type input "#797063"
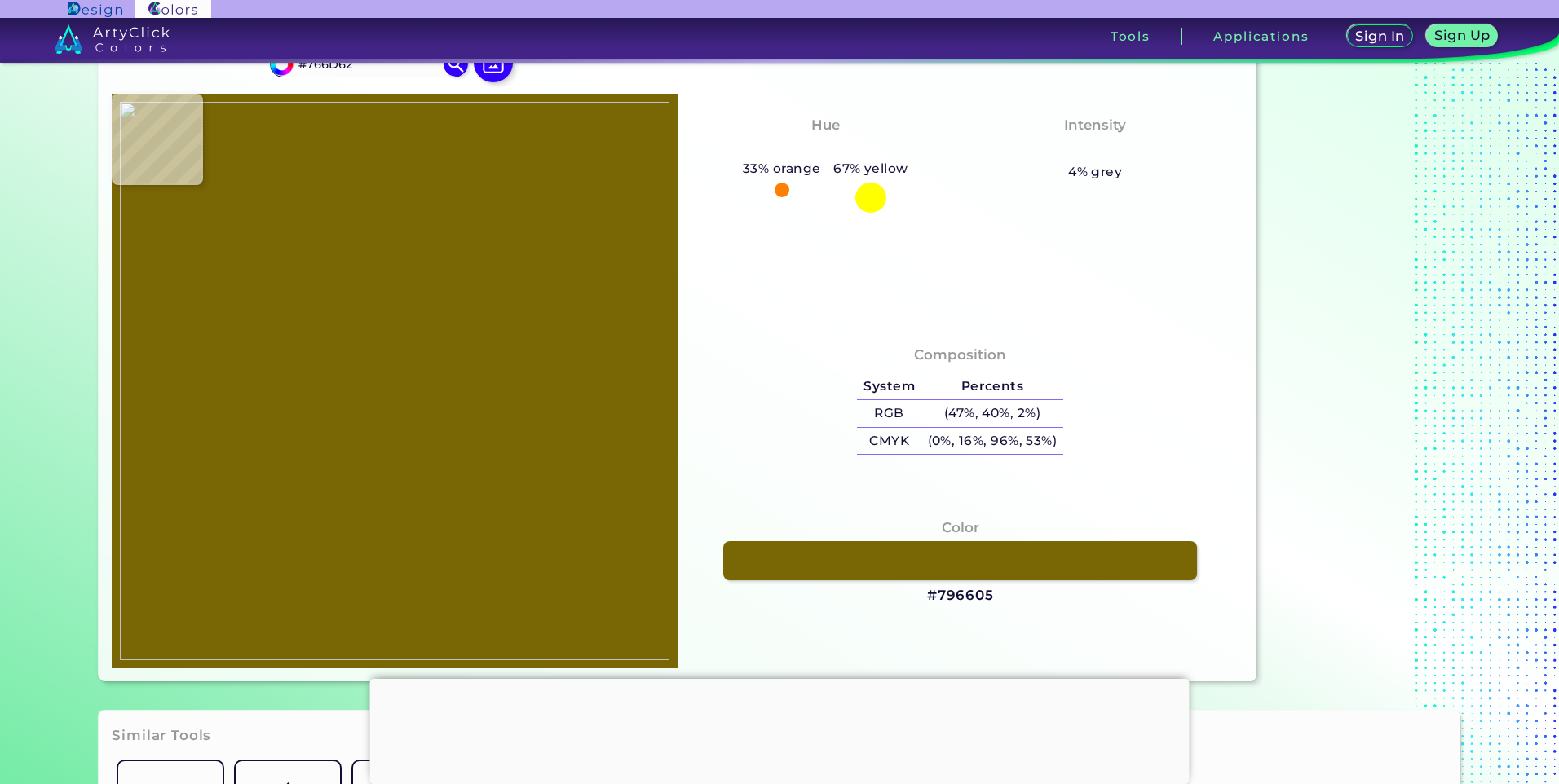
type input "#797063"
type input "#867c6f"
type input "#867C6F"
type input "#9b876b"
type input "#9B876B"
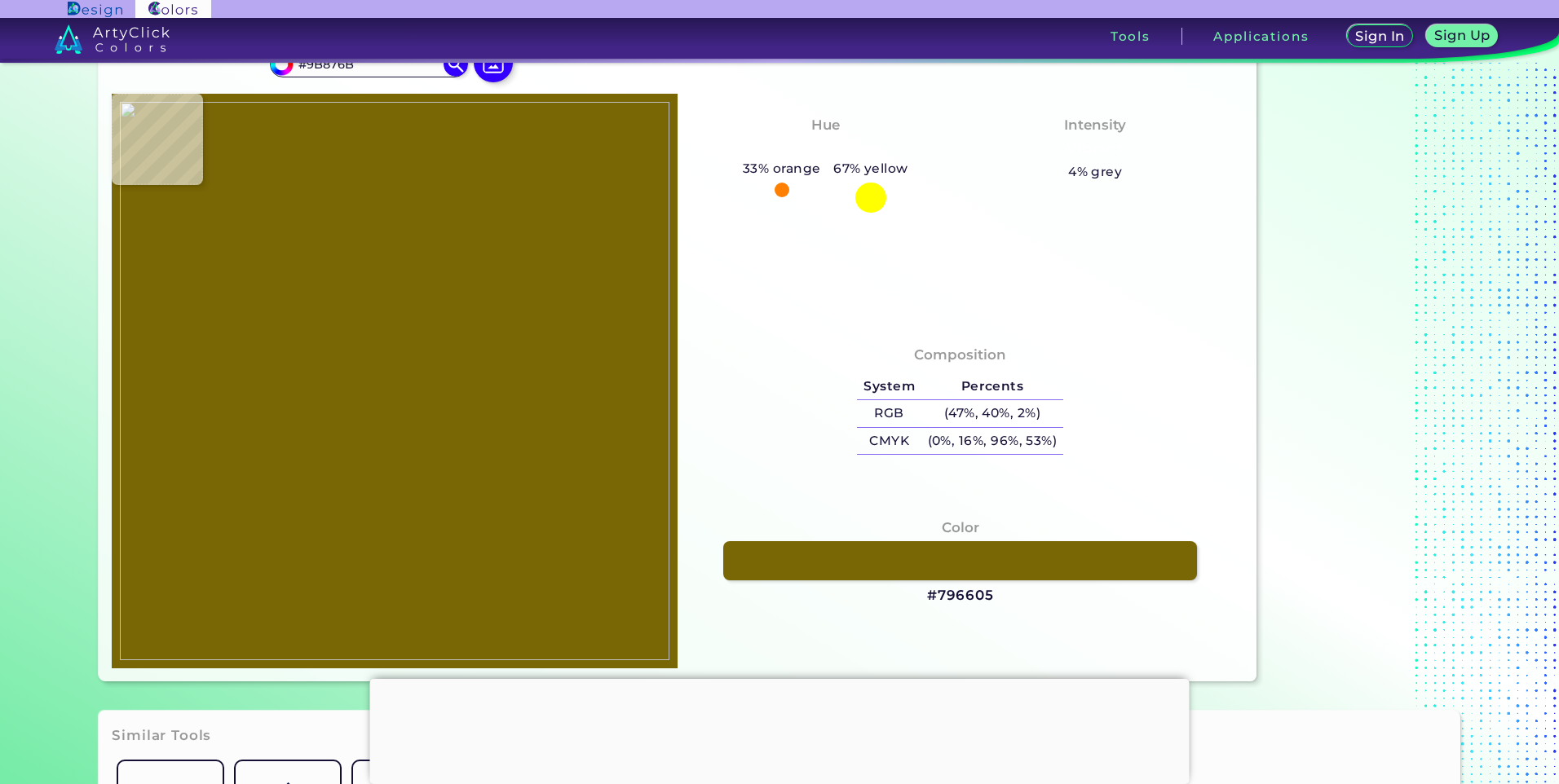
type input "#bfa982"
type input "#BFA982"
type input "#b9a47f"
type input "#B9A47F"
click at [396, 392] on img at bounding box center [394, 381] width 550 height 558
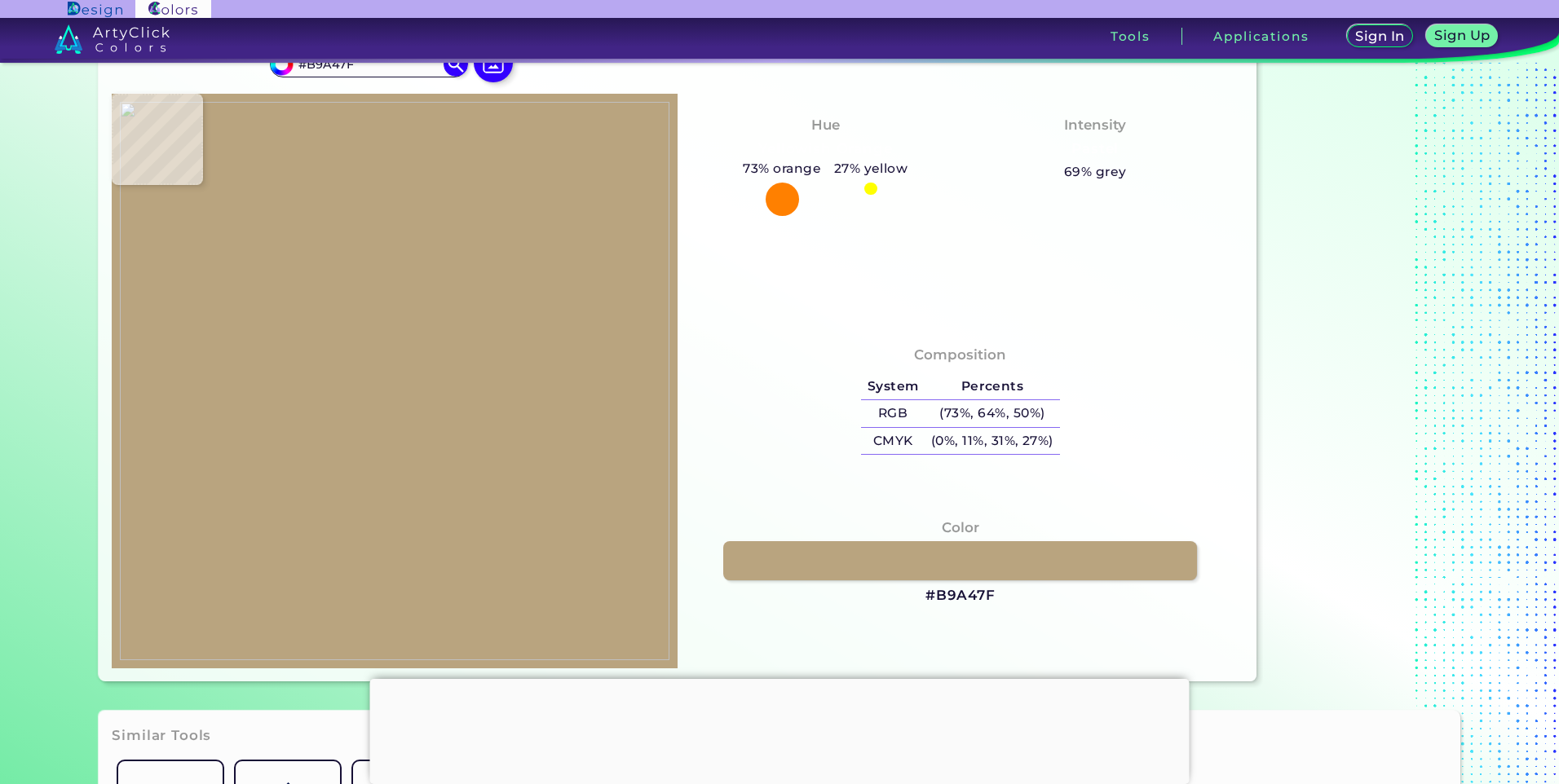
click at [370, 339] on img at bounding box center [394, 381] width 550 height 558
type input "#c5ad4d"
type input "#C5AD4D"
type input "#b9a57a"
type input "#B9A57A"
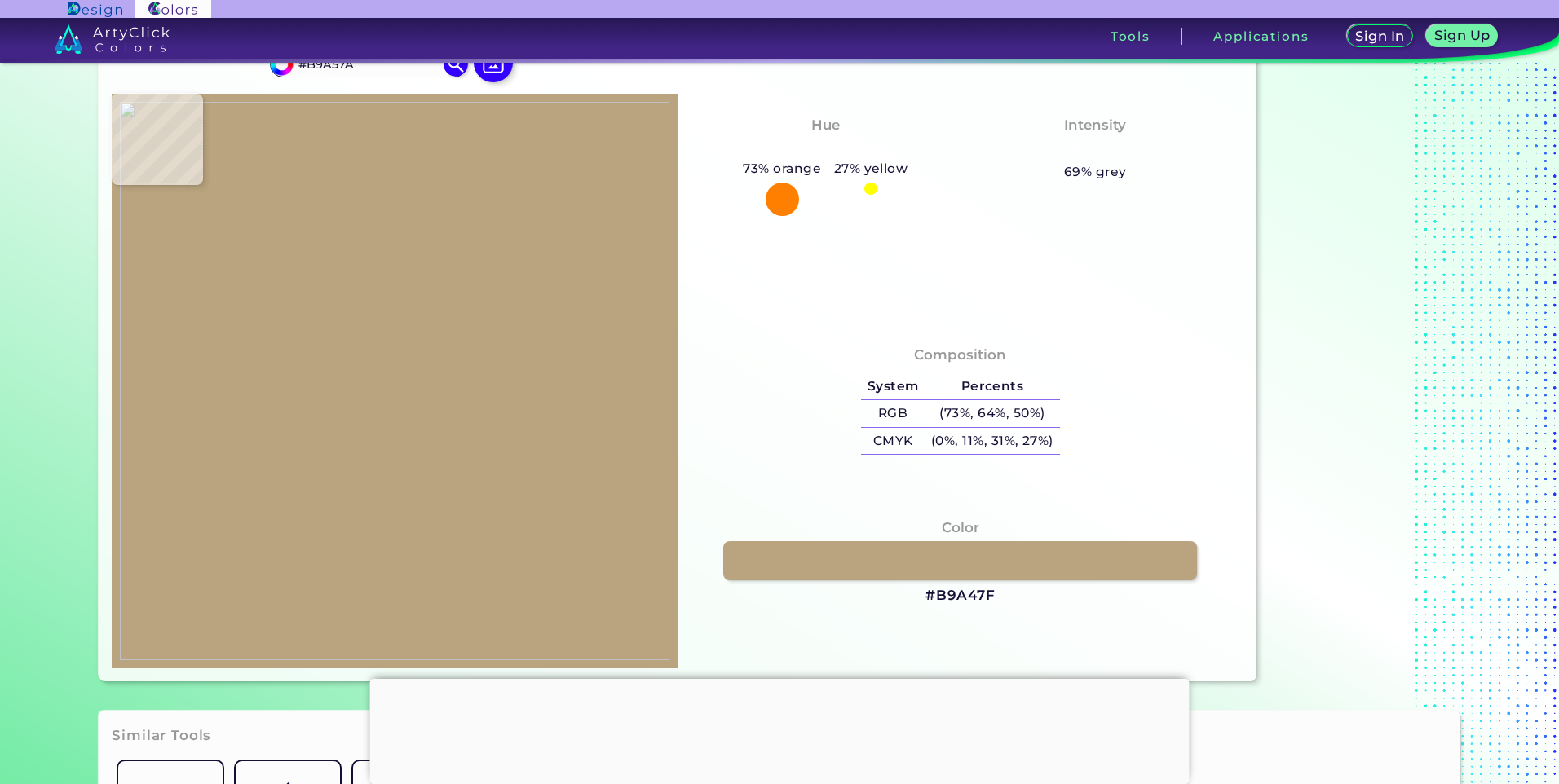
type input "#b19b76"
type input "#B19B76"
type input "#978263"
type input "#a3b0a7"
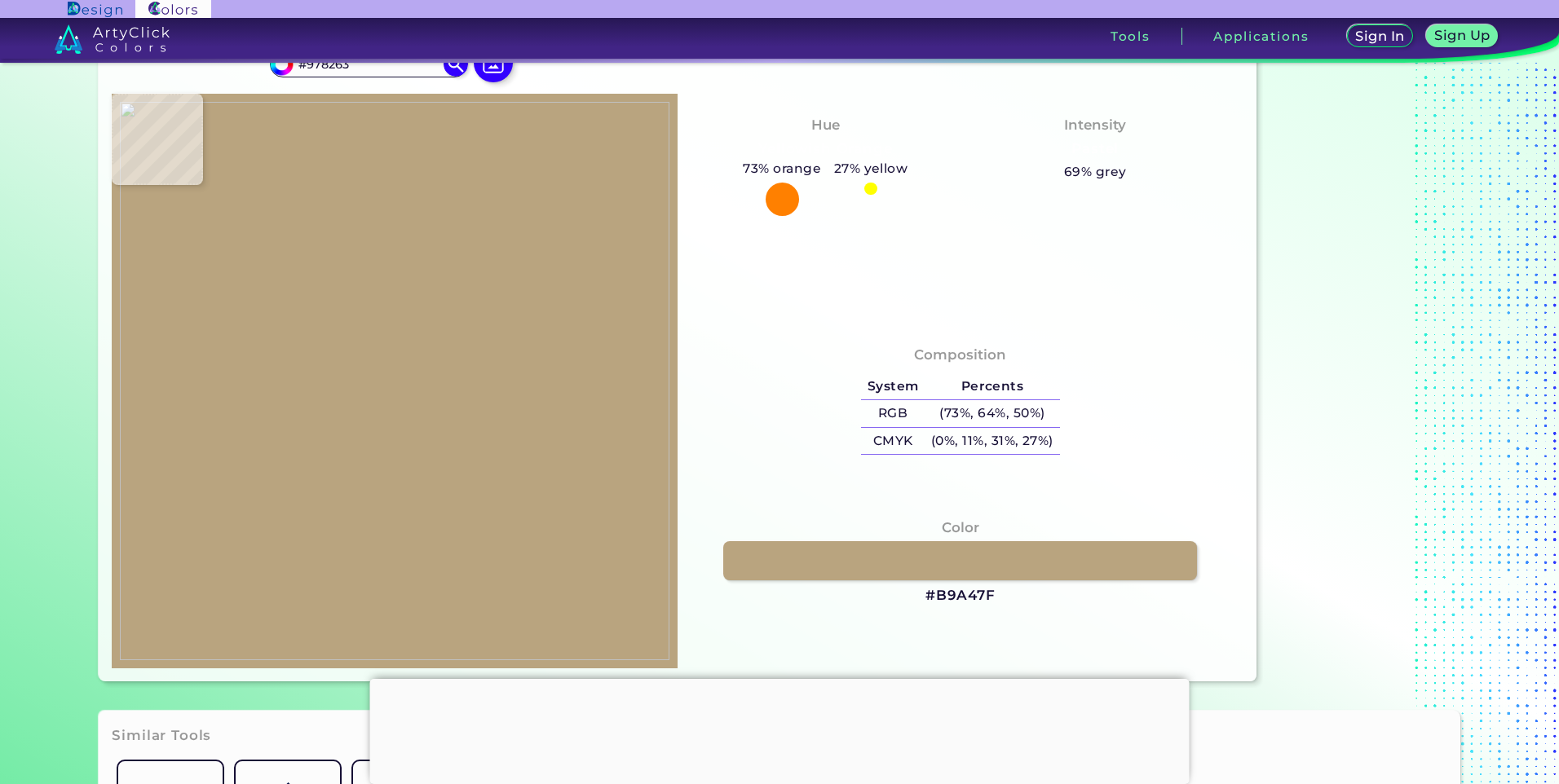
type input "#A3B0A7"
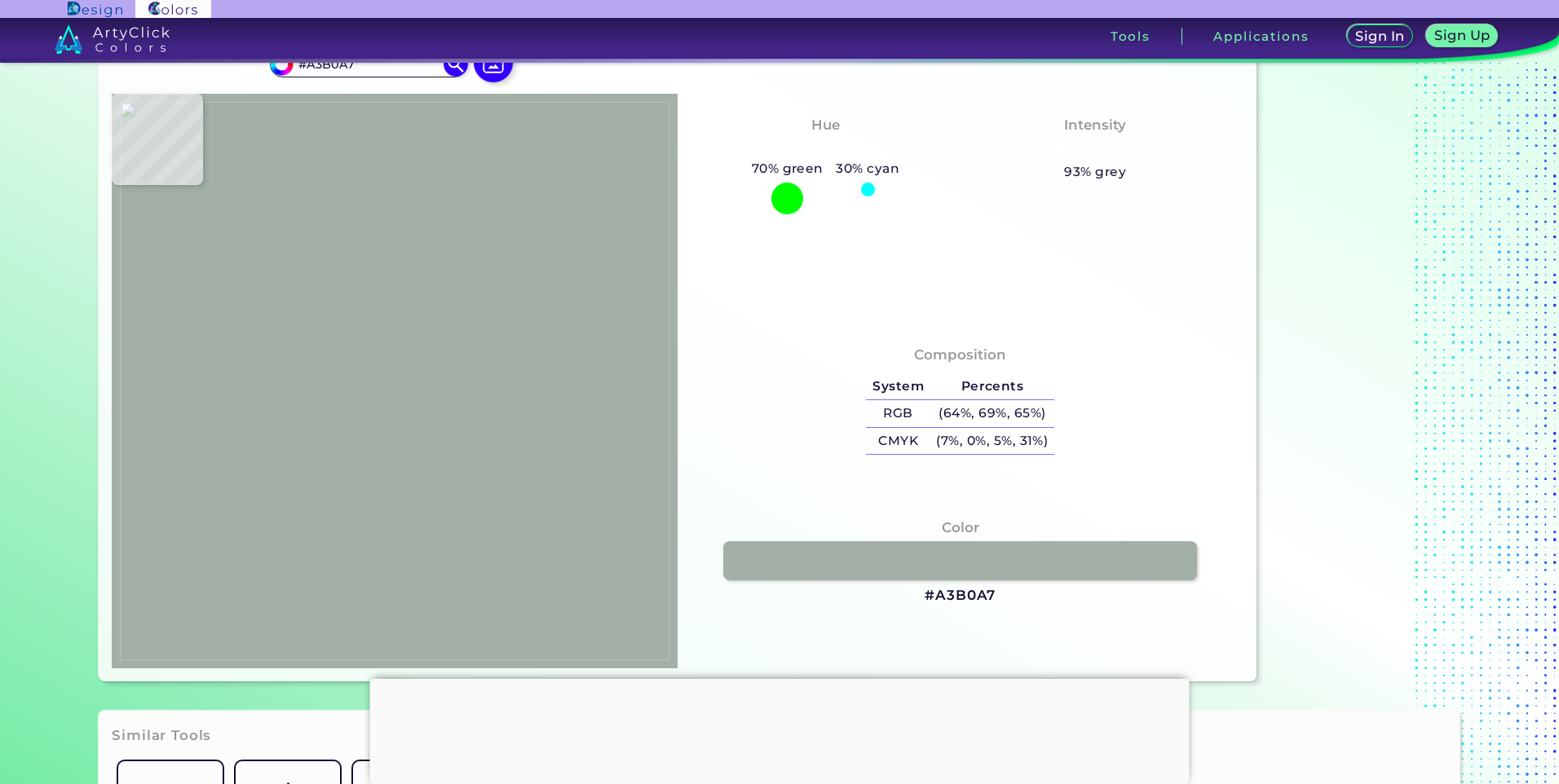
type input "#56819e"
type input "#56819E"
type input "#598fb5"
type input "#598FB5"
type input "#609bc1"
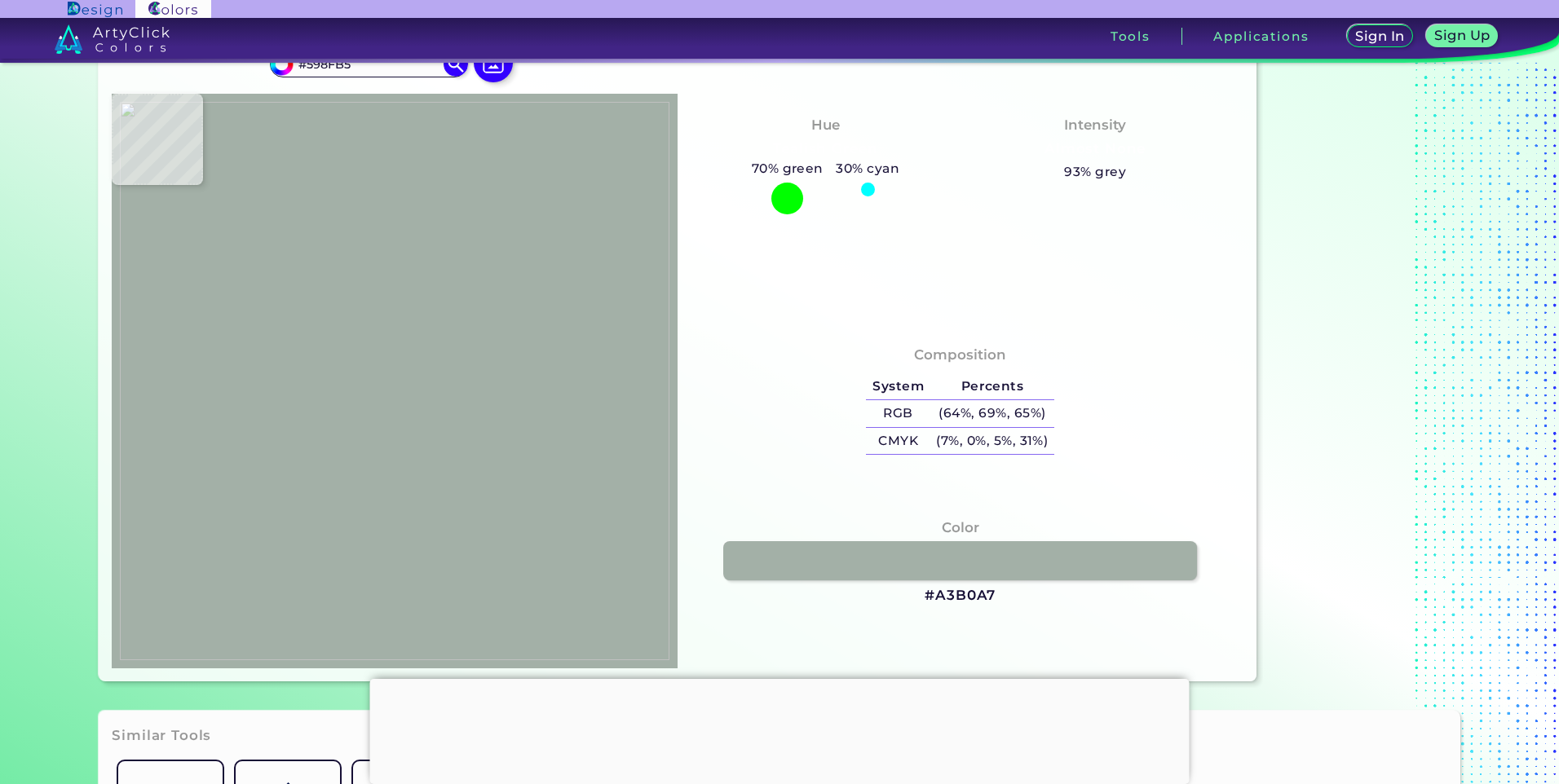
type input "#609BC1"
type input "#5f9dc5"
type input "#5F9DC5"
type input "#6eaacc"
type input "#6EAACC"
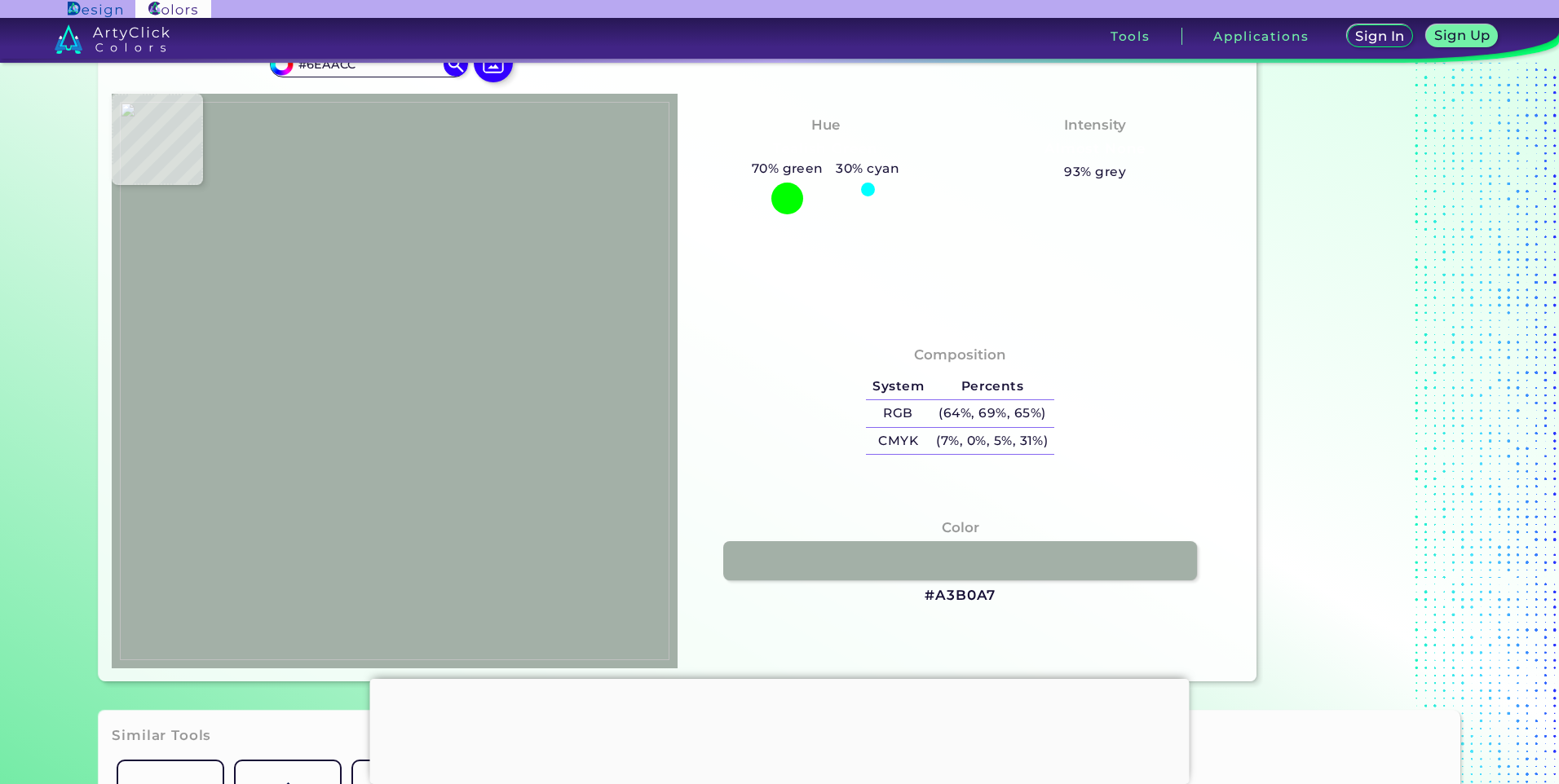
type input "#74a8c7"
type input "#74A8C7"
type input "#7ba4ba"
type input "#7BA4BA"
type input "#7aa9c0"
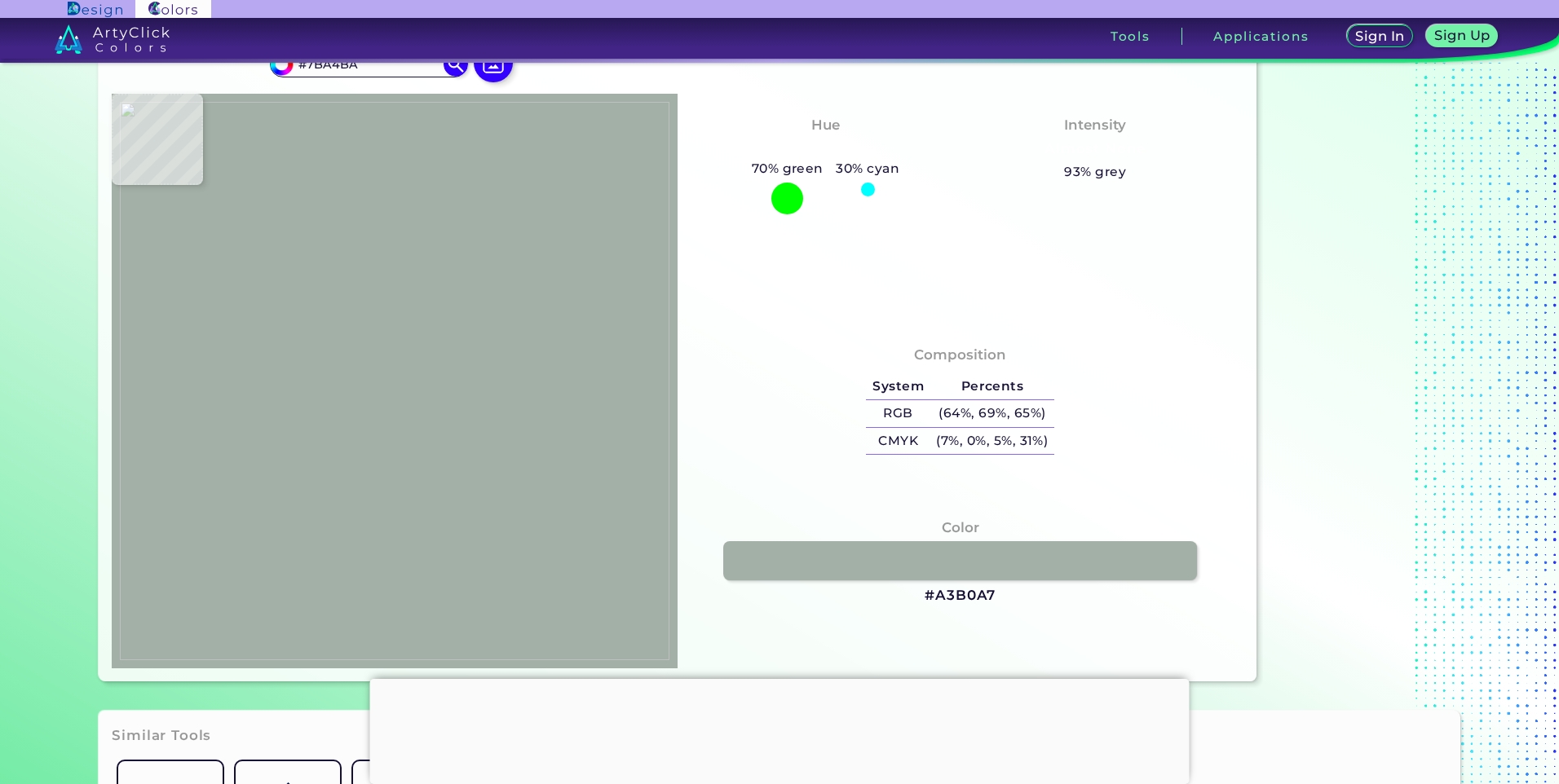
type input "#7AA9C0"
type input "#81a8ba"
type input "#81A8BA"
type input "#719cb2"
type input "#719CB2"
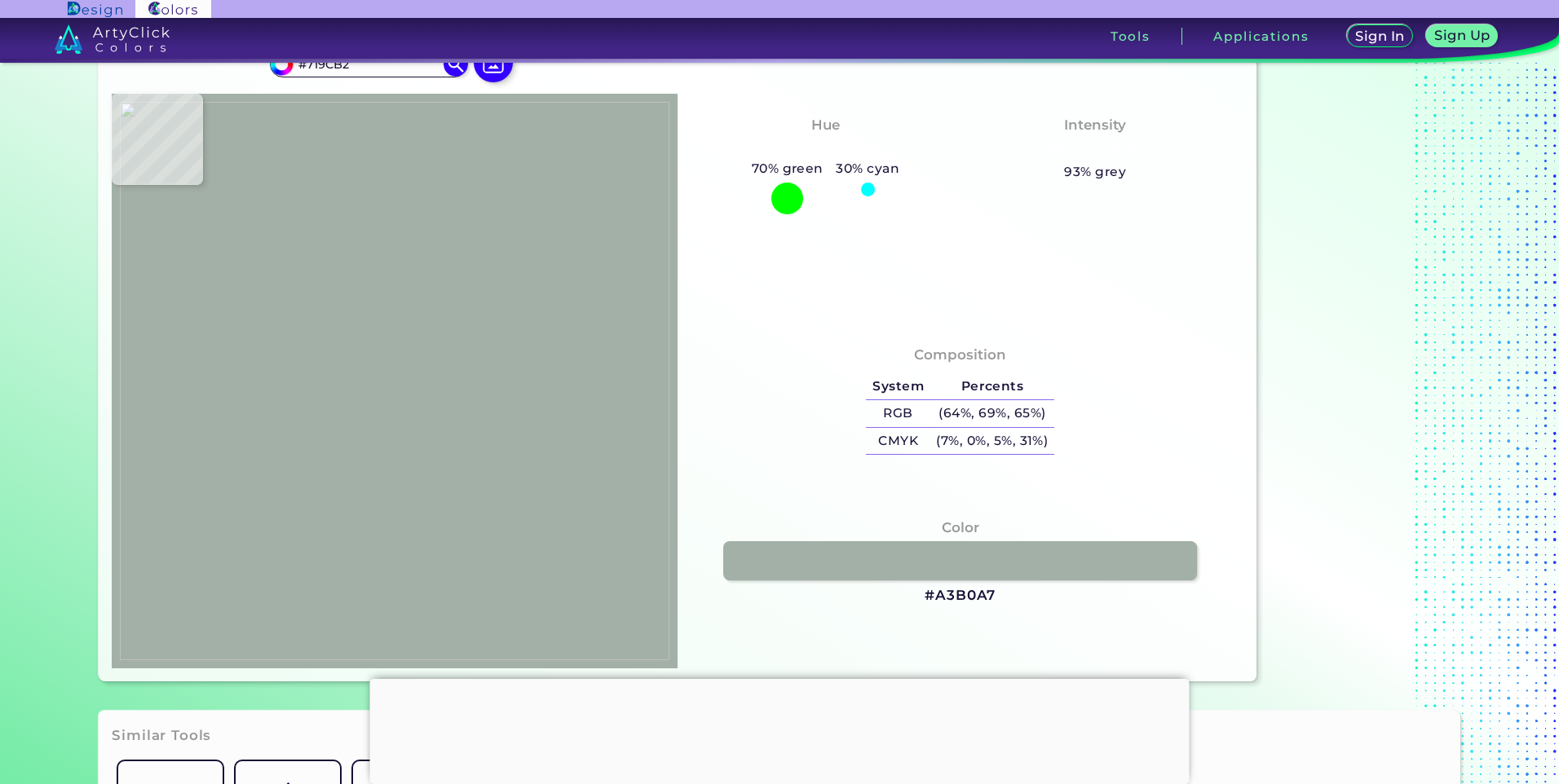
type input "#a4bfc5"
type input "#A4BFC5"
type input "#a5c9d7"
type input "#A5C9D7"
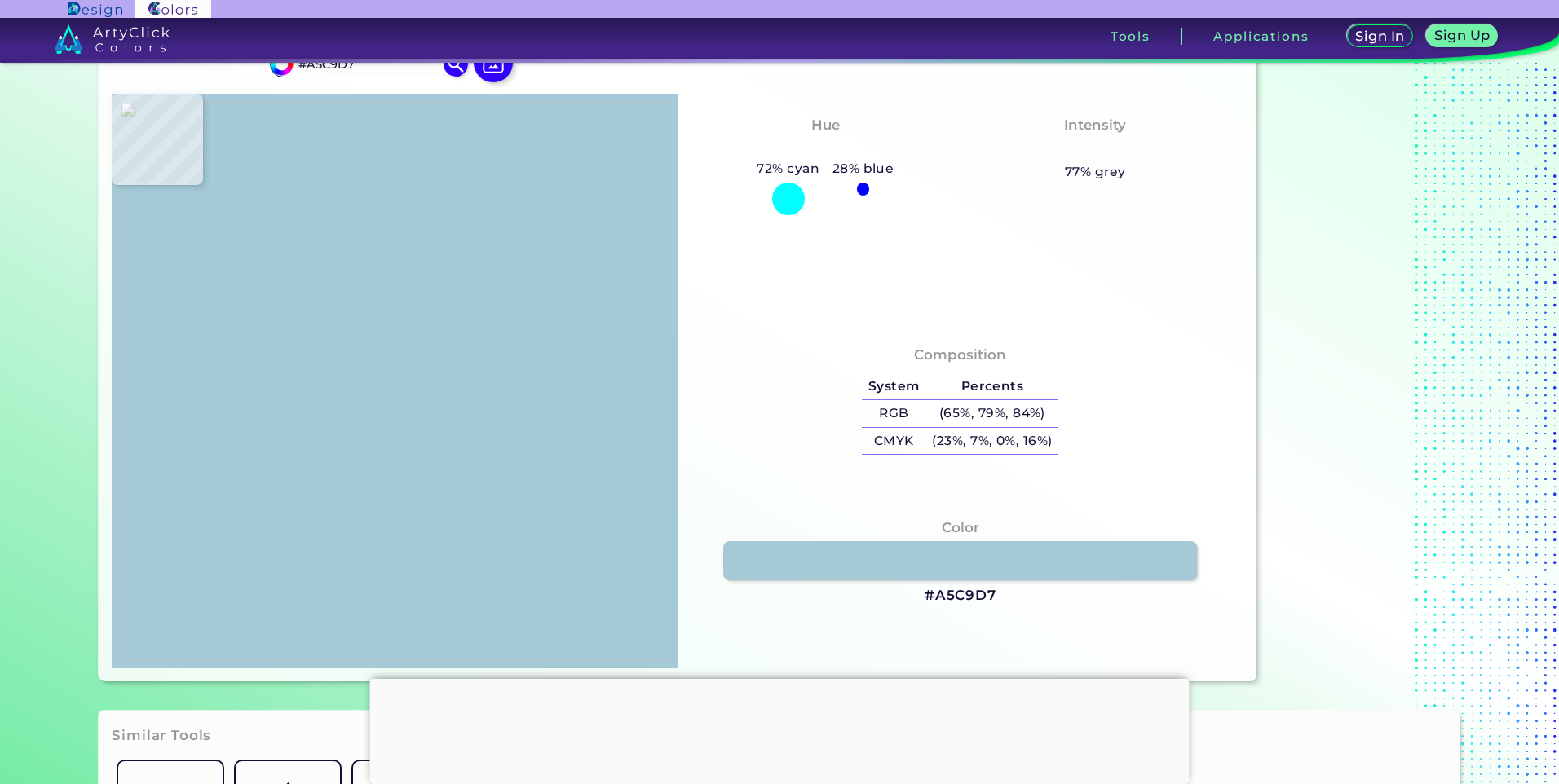
type input "#a6cad7"
type input "#A6CAD7"
type input "#b0cace"
type input "#B0CACE"
type input "#9bb4b7"
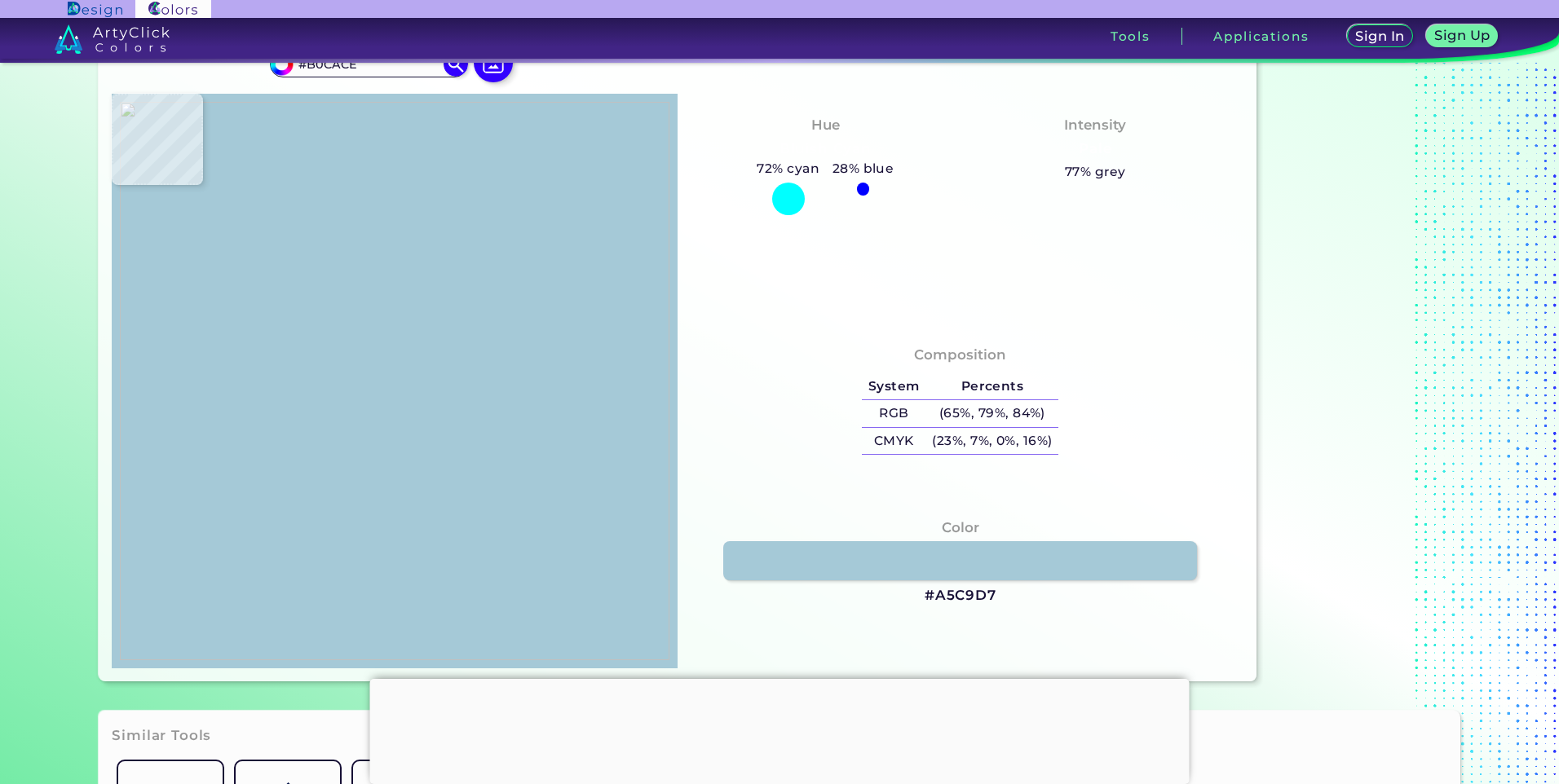
type input "#9BB4B7"
type input "#82a6b3"
type input "#82A6B3"
type input "#94b1b9"
type input "#94B1B9"
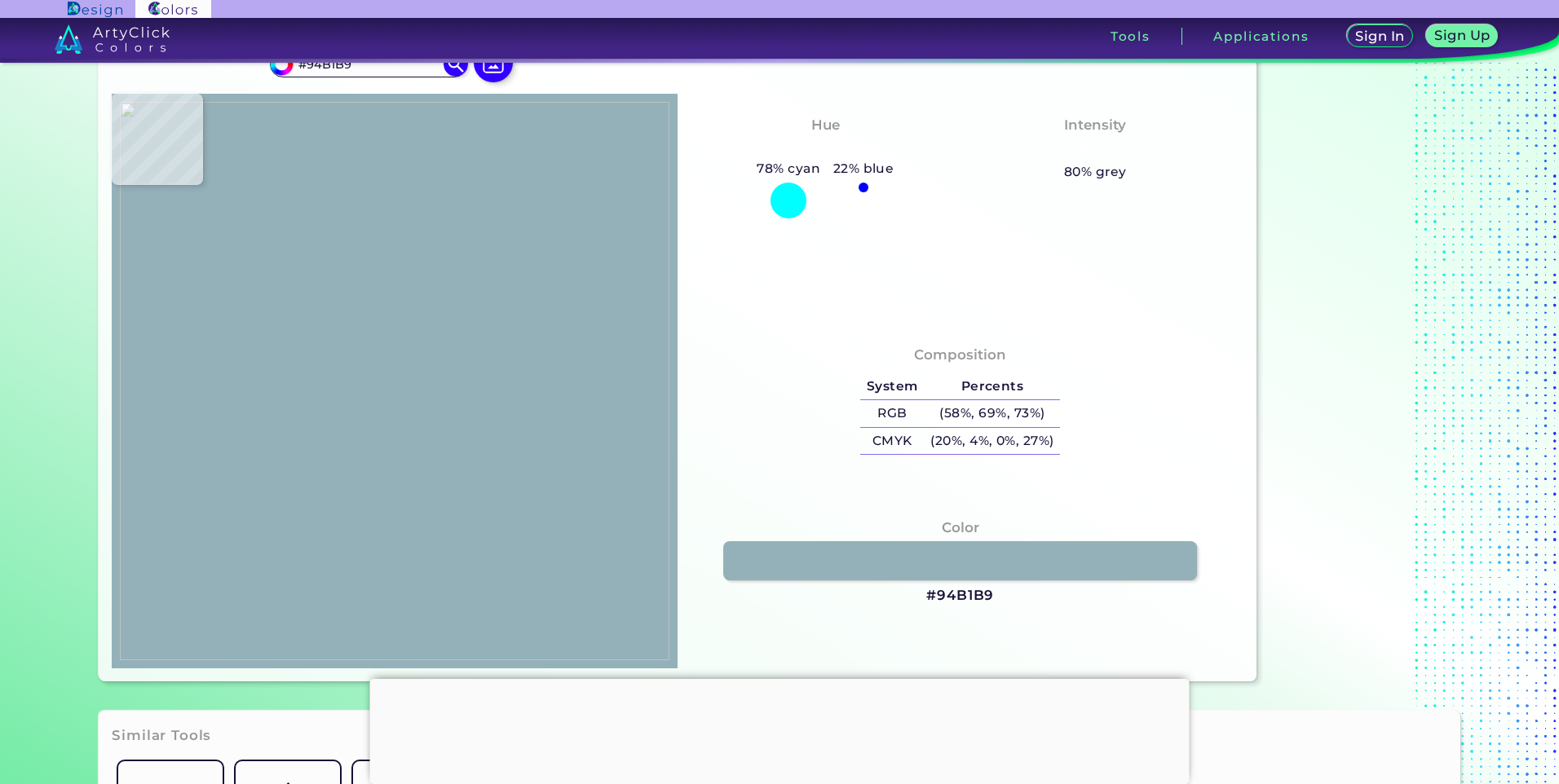
type input "#7ea4b3"
type input "#7EA4B3"
type input "#95aaaa"
type input "#95AAAA"
type input "#b1b493"
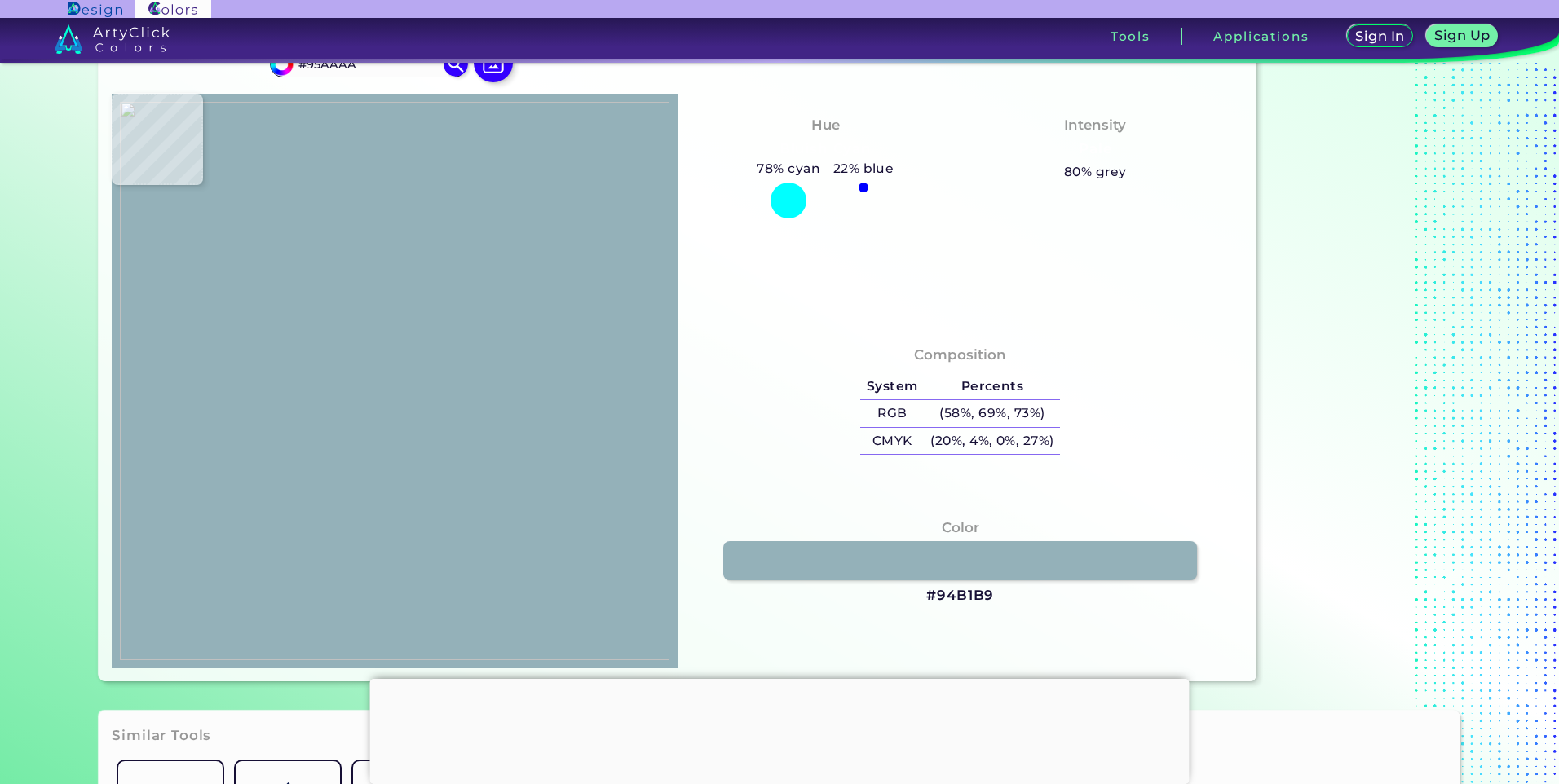
type input "#B1B493"
type input "#cbc388"
type input "#CBC388"
type input "#c8bf91"
type input "#C8BF91"
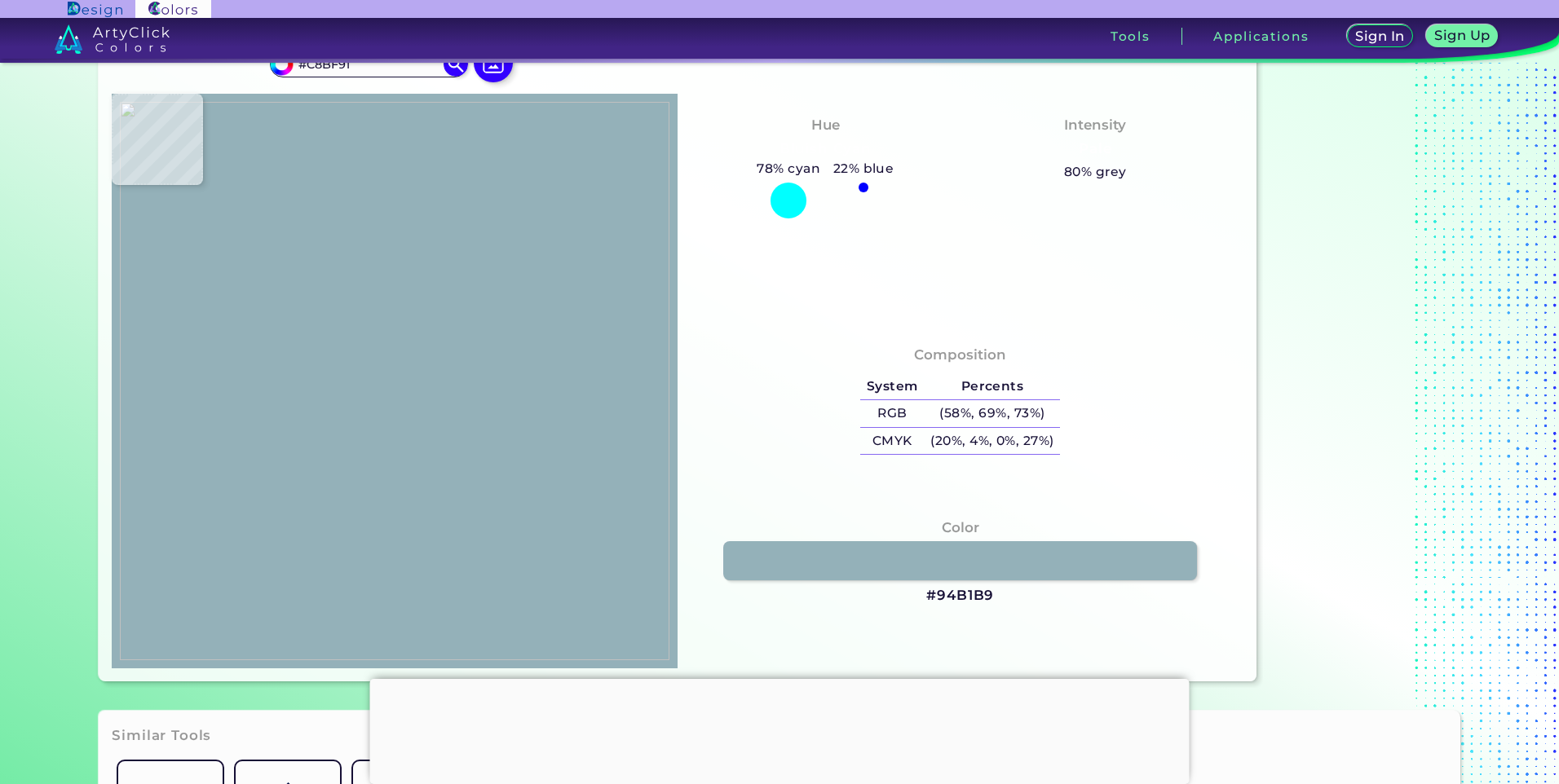
type input "#d3c995"
type input "#D3C995"
type input "#e4d993"
type input "#E4D993"
type input "#ecec93"
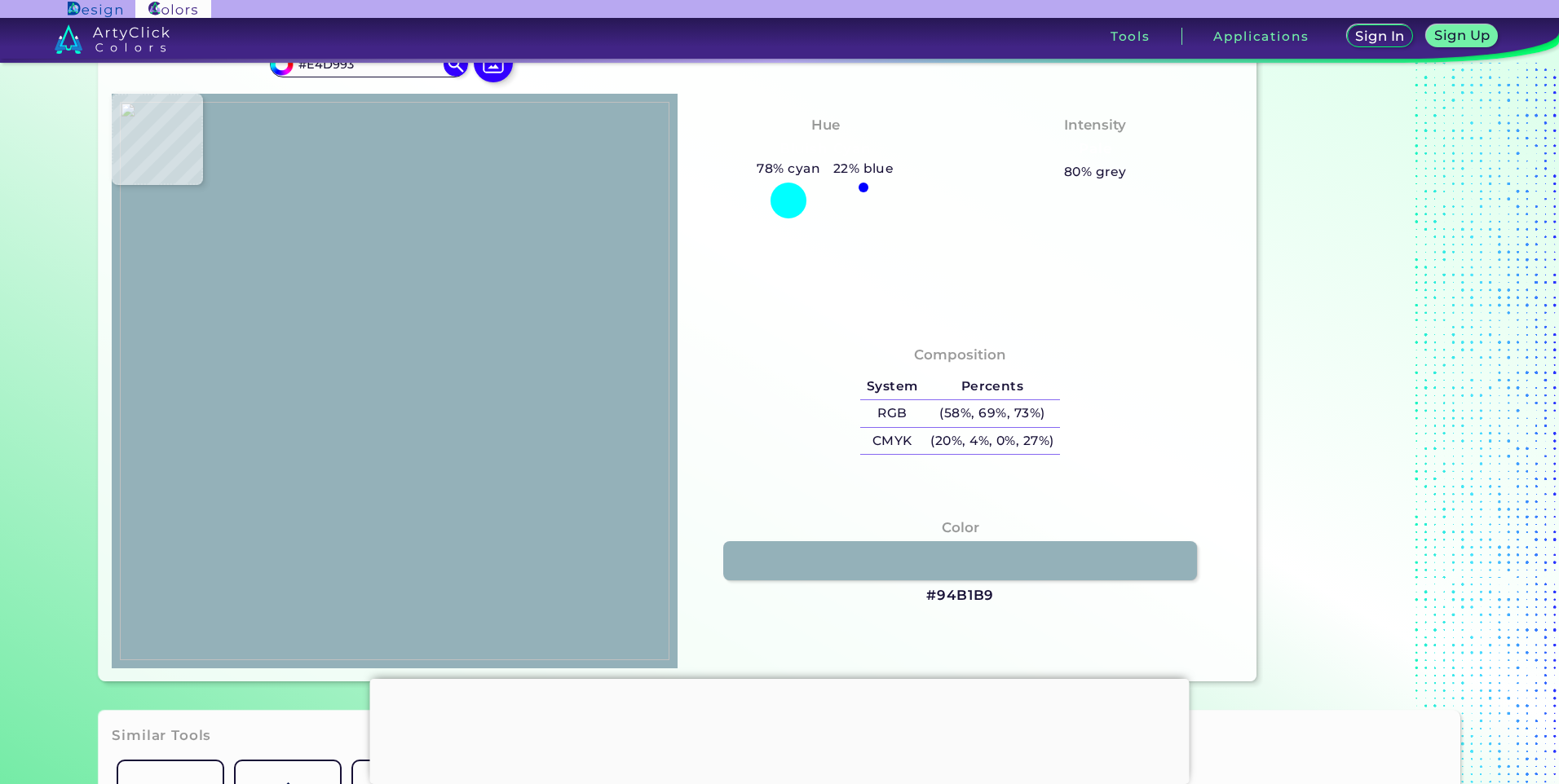
type input "#ECEC93"
type input "#c3a871"
type input "#C3A871"
type input "#ceb37c"
type input "#CEB37C"
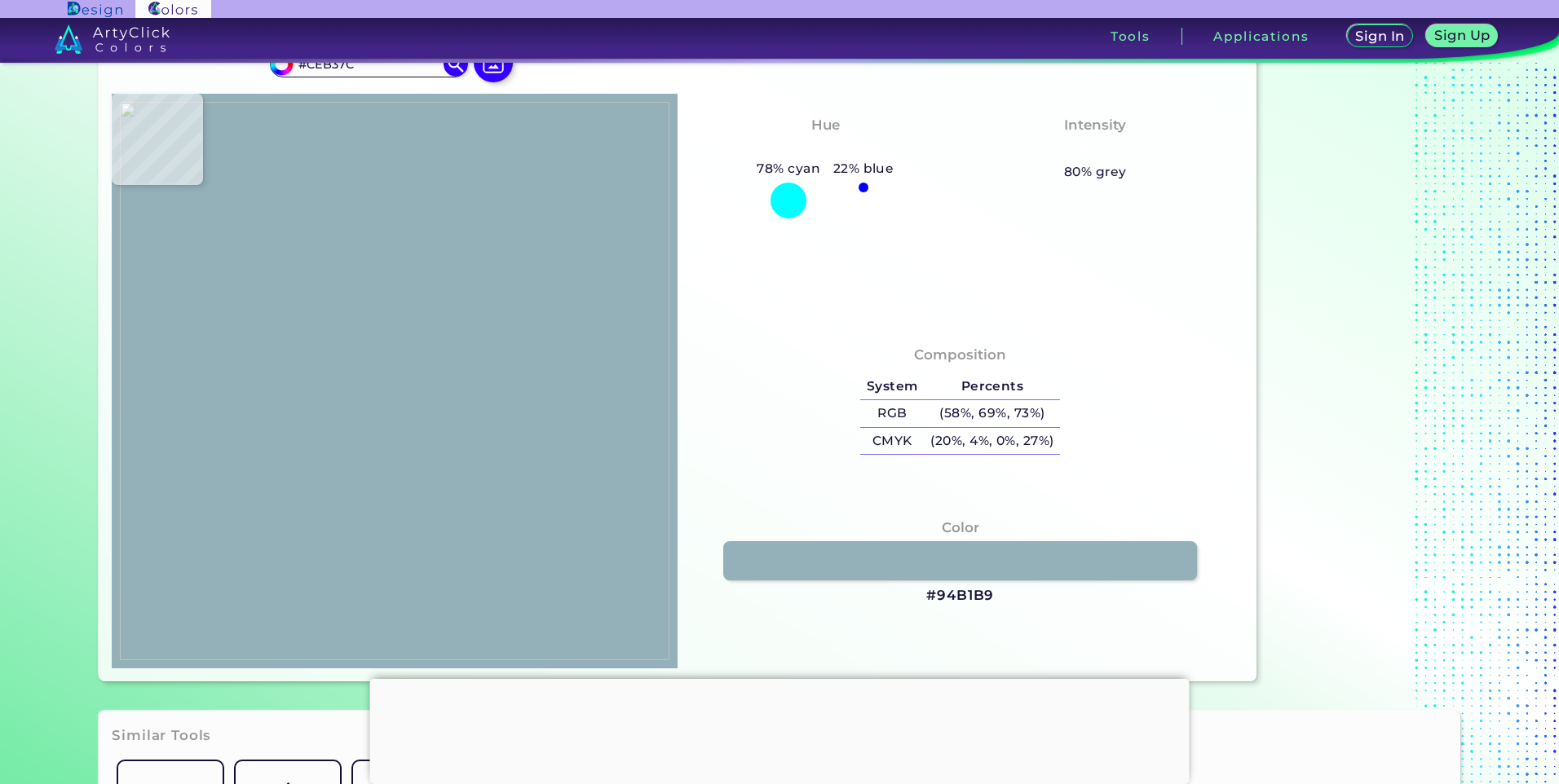
type input "#d6bf8a"
type input "#D6BF8A"
type input "#b49c73"
type input "#B49C73"
type input "#ac9472"
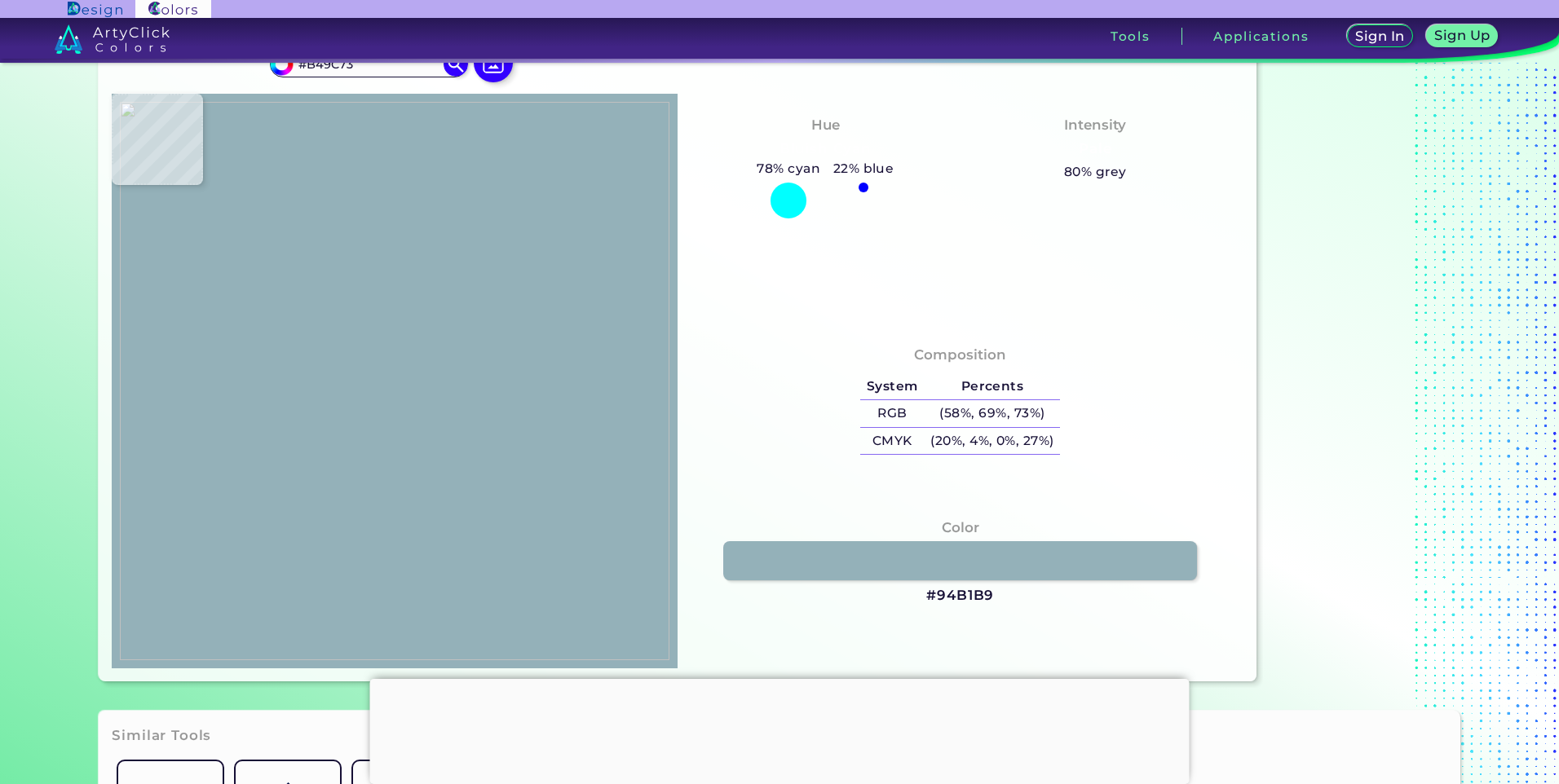
type input "#AC9472"
type input "#9f8a6a"
type input "#9F8A6A"
type input "#928065"
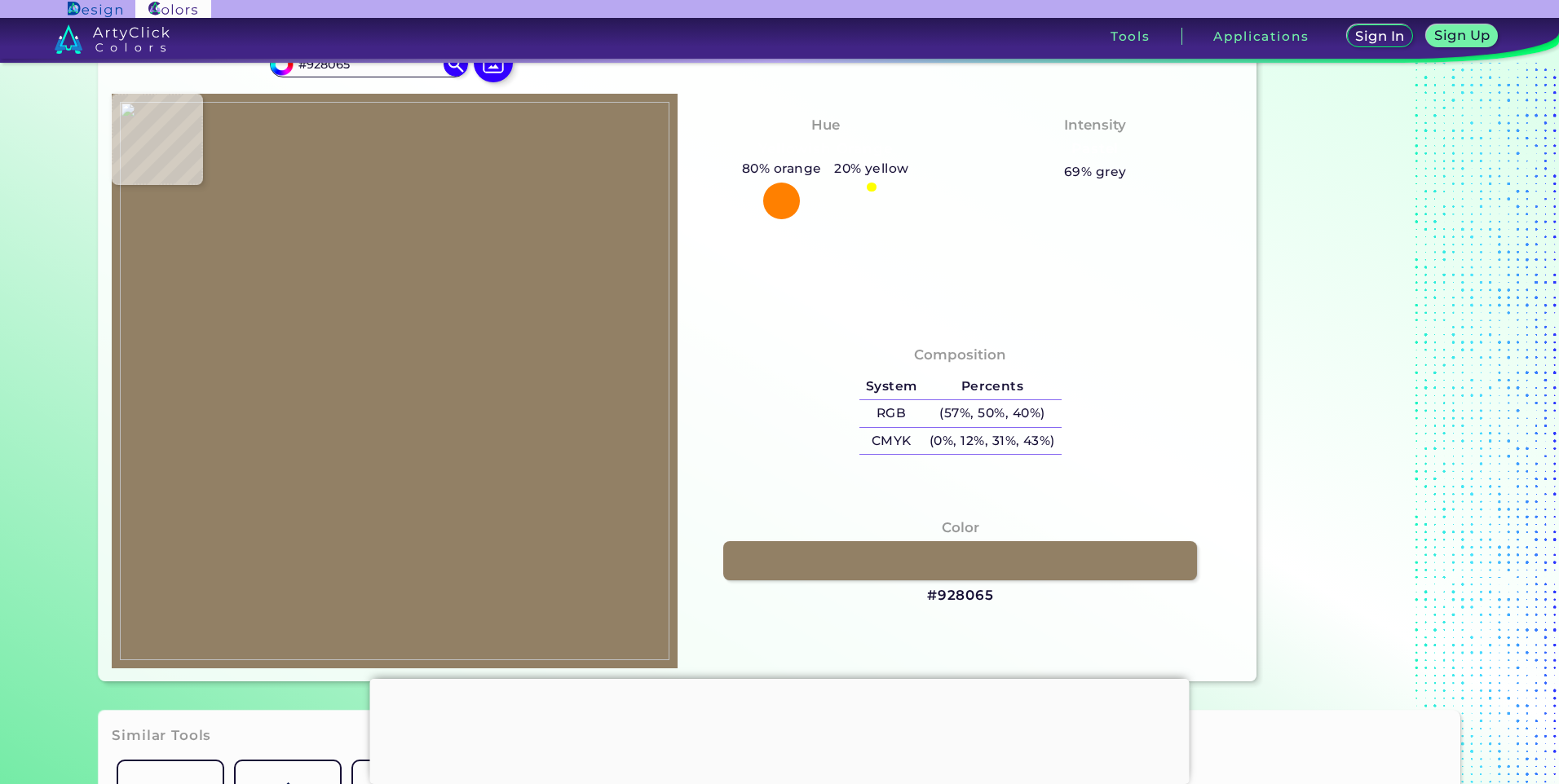
type input "#8d7b5e"
type input "#8D7B5E"
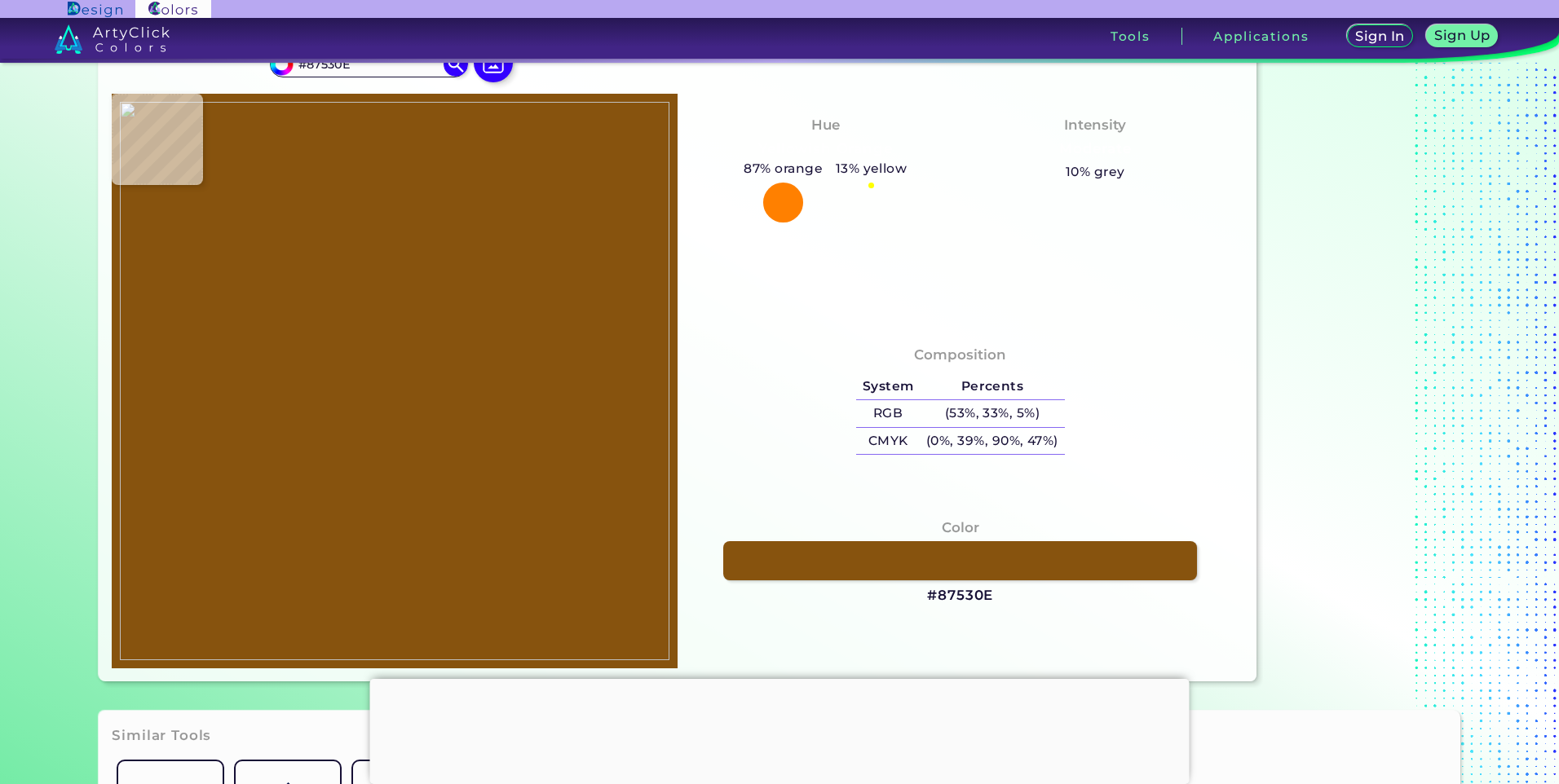
click at [320, 477] on img at bounding box center [394, 381] width 550 height 558
drag, startPoint x: 997, startPoint y: 593, endPoint x: 914, endPoint y: 602, distance: 83.5
click at [914, 602] on div "Color #87530E" at bounding box center [960, 562] width 540 height 106
copy h3 "#87530E"
click at [367, 341] on img at bounding box center [394, 381] width 550 height 558
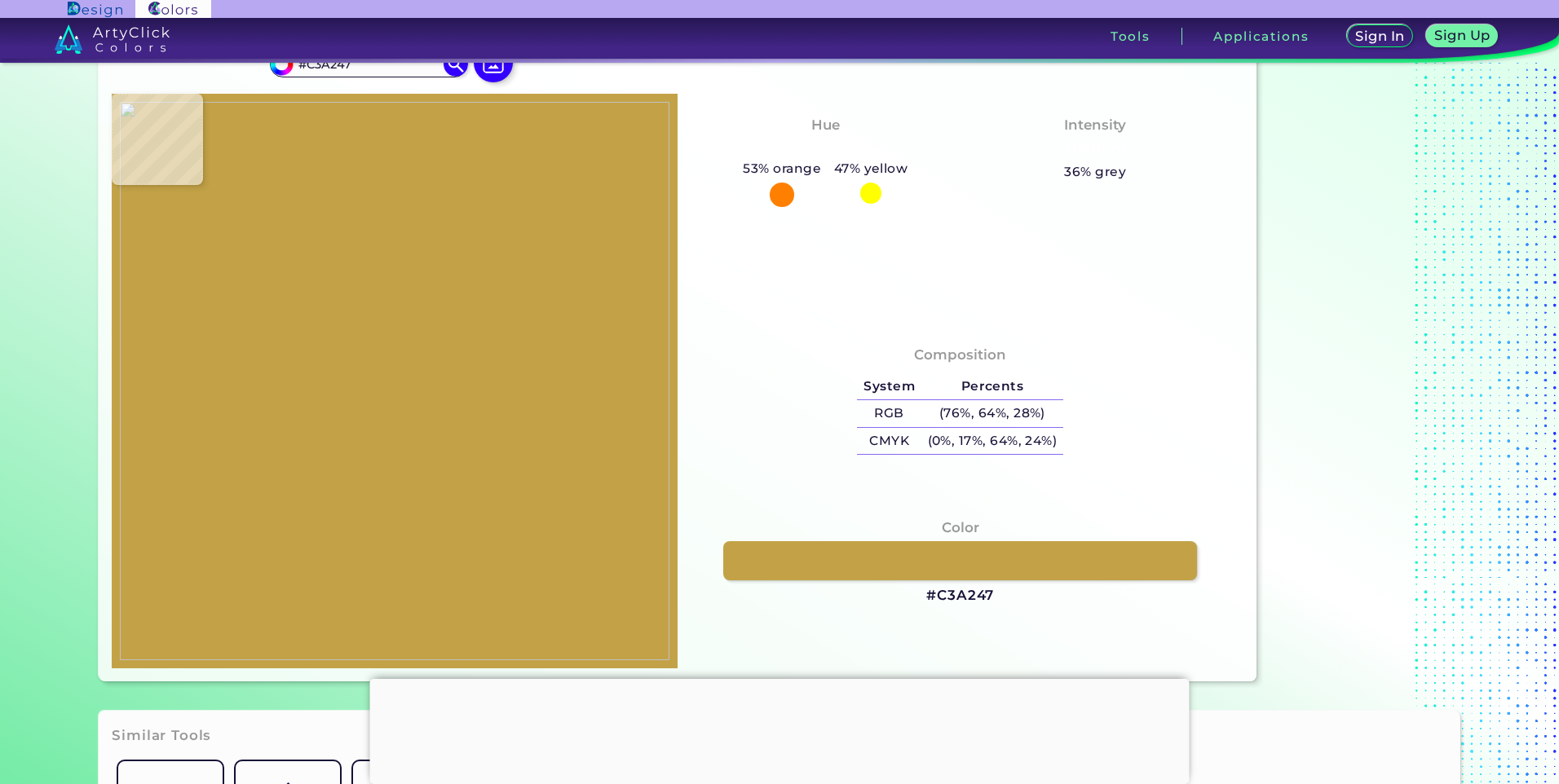
click at [345, 429] on img at bounding box center [394, 381] width 550 height 558
click at [356, 419] on img at bounding box center [394, 381] width 550 height 558
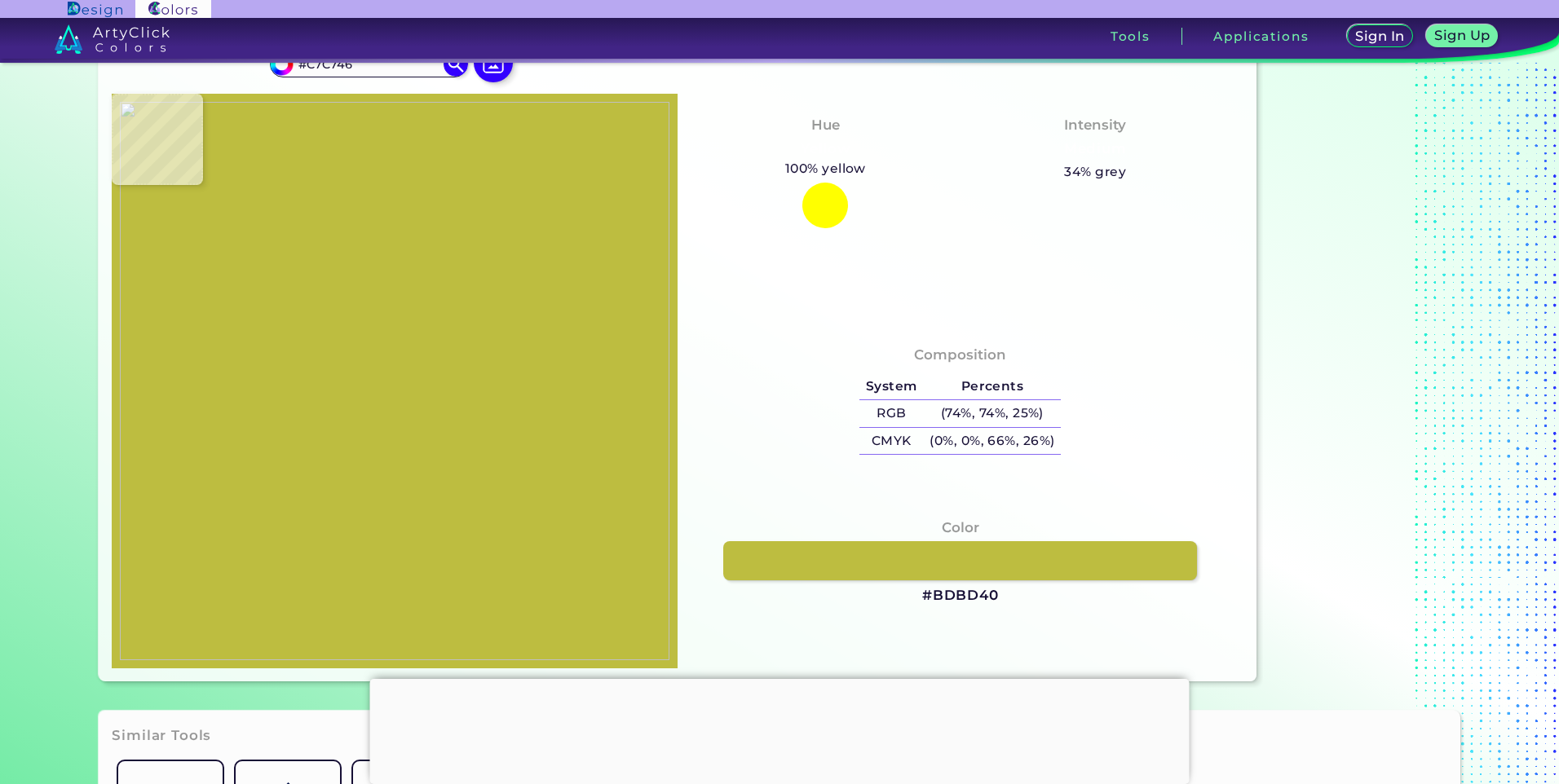
click at [349, 422] on img at bounding box center [394, 381] width 550 height 558
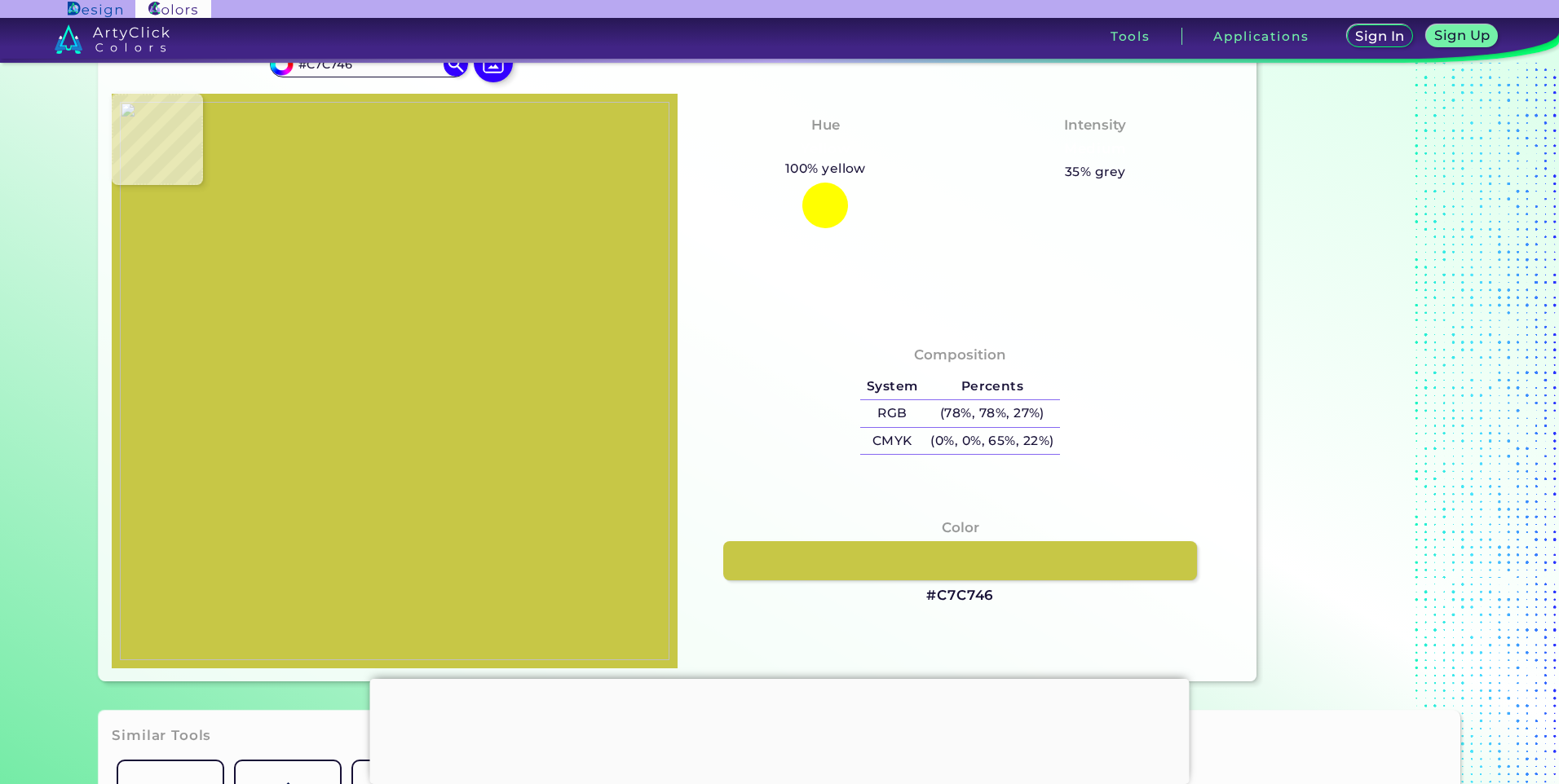
click at [348, 443] on img at bounding box center [394, 381] width 550 height 558
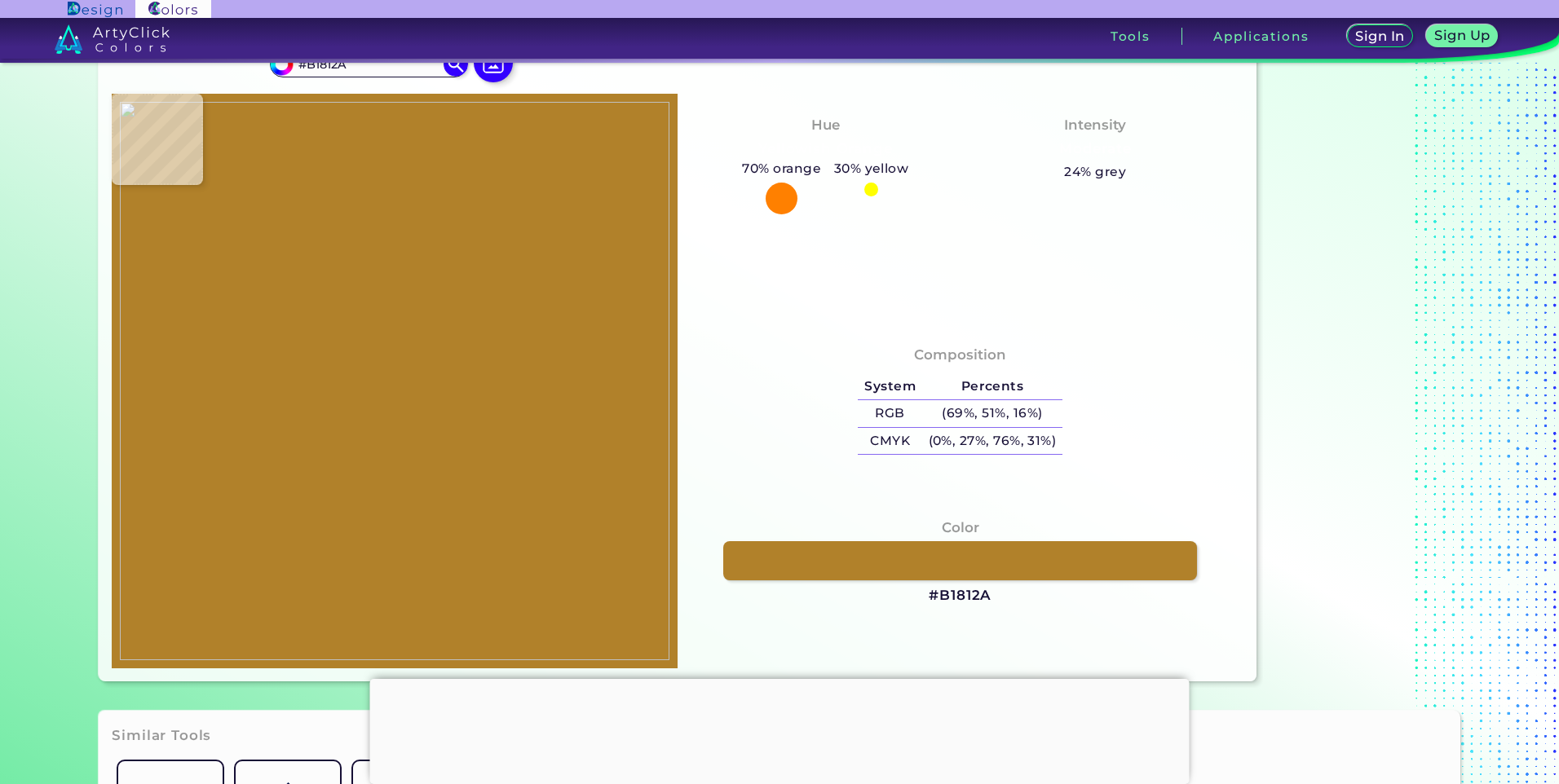
click at [478, 459] on img at bounding box center [394, 381] width 550 height 558
click at [982, 598] on h3 "#B1812A" at bounding box center [960, 596] width 63 height 20
click at [976, 615] on div "Composition System Percents RGB (69%, 51%, 16%) CMYK (0%, 27%, 76%, 31%)" at bounding box center [960, 496] width 566 height 345
